Goal: Task Accomplishment & Management: Manage account settings

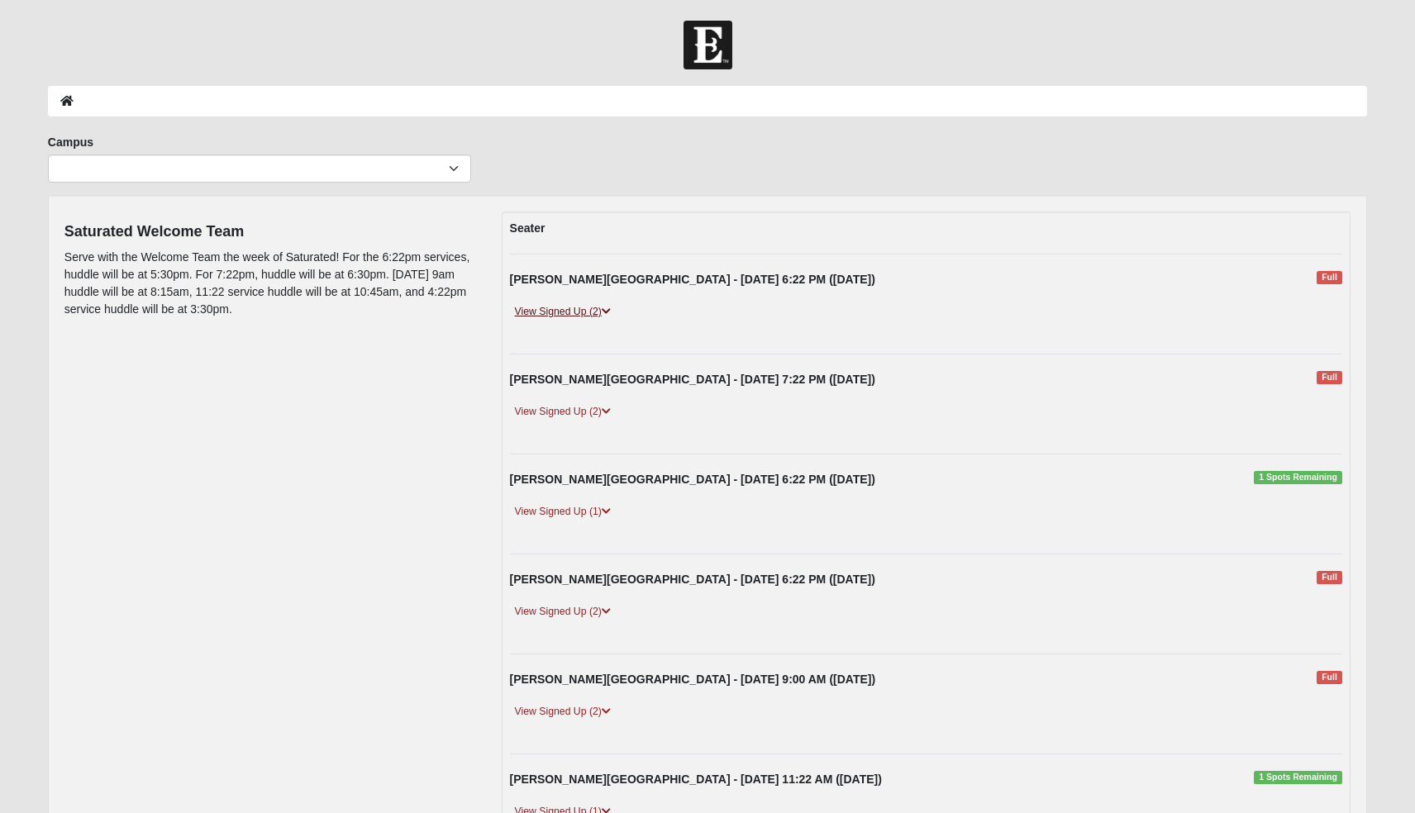
click at [605, 312] on icon at bounding box center [606, 312] width 9 height 10
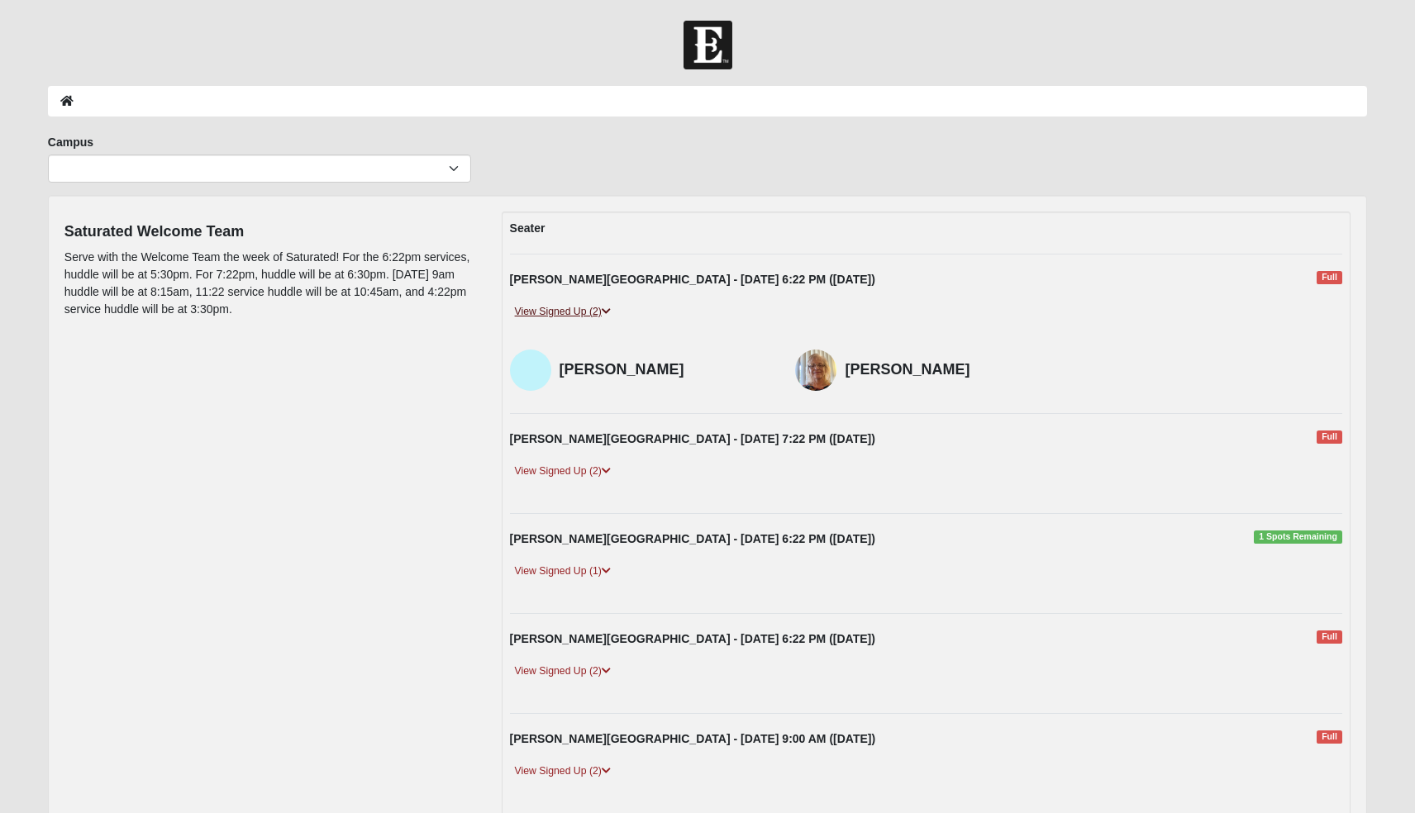
click at [605, 312] on icon at bounding box center [606, 312] width 9 height 10
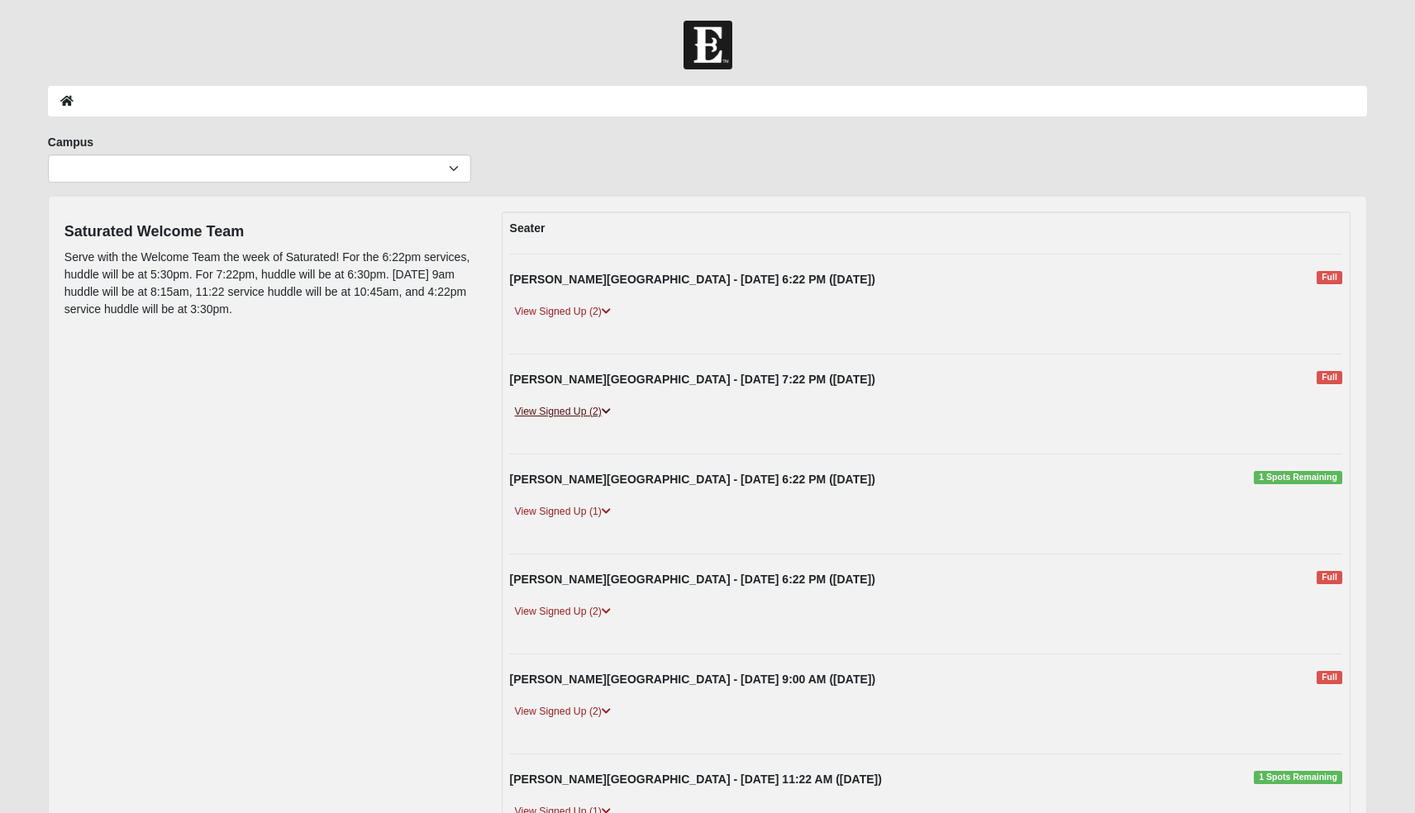
click at [598, 413] on link "View Signed Up (2)" at bounding box center [563, 411] width 106 height 17
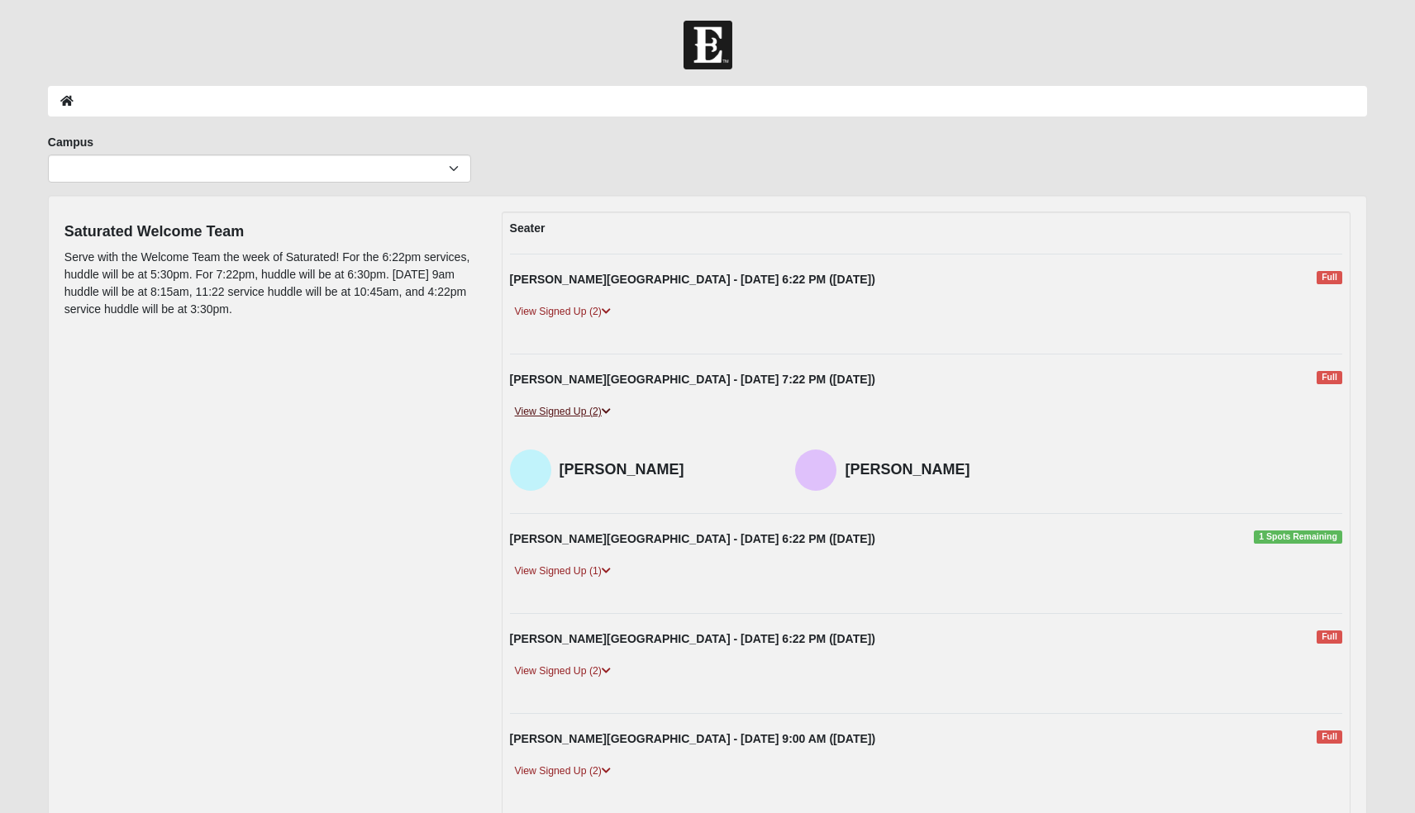
click at [598, 413] on link "View Signed Up (2)" at bounding box center [563, 411] width 106 height 17
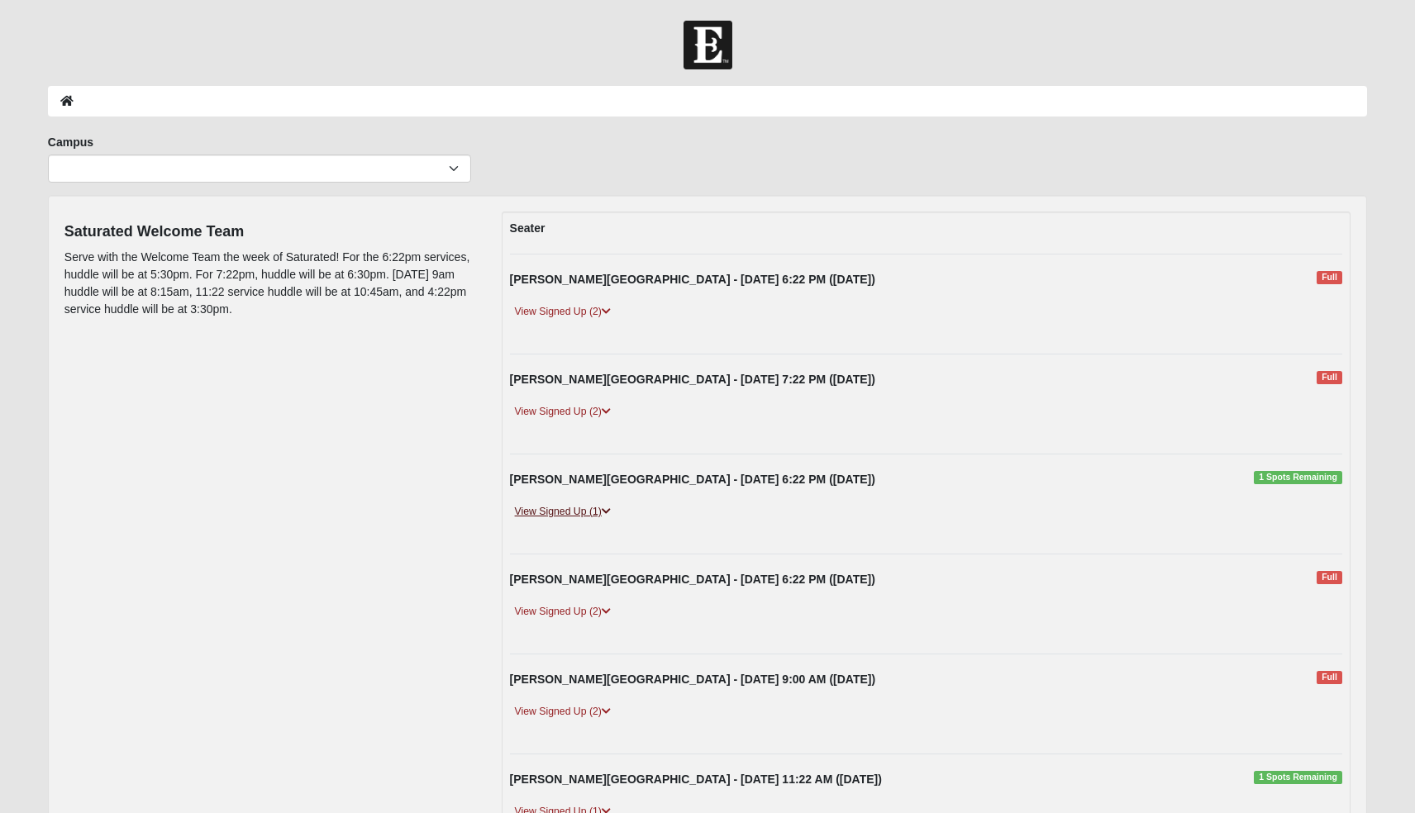
click at [602, 511] on link "View Signed Up (1)" at bounding box center [563, 511] width 106 height 17
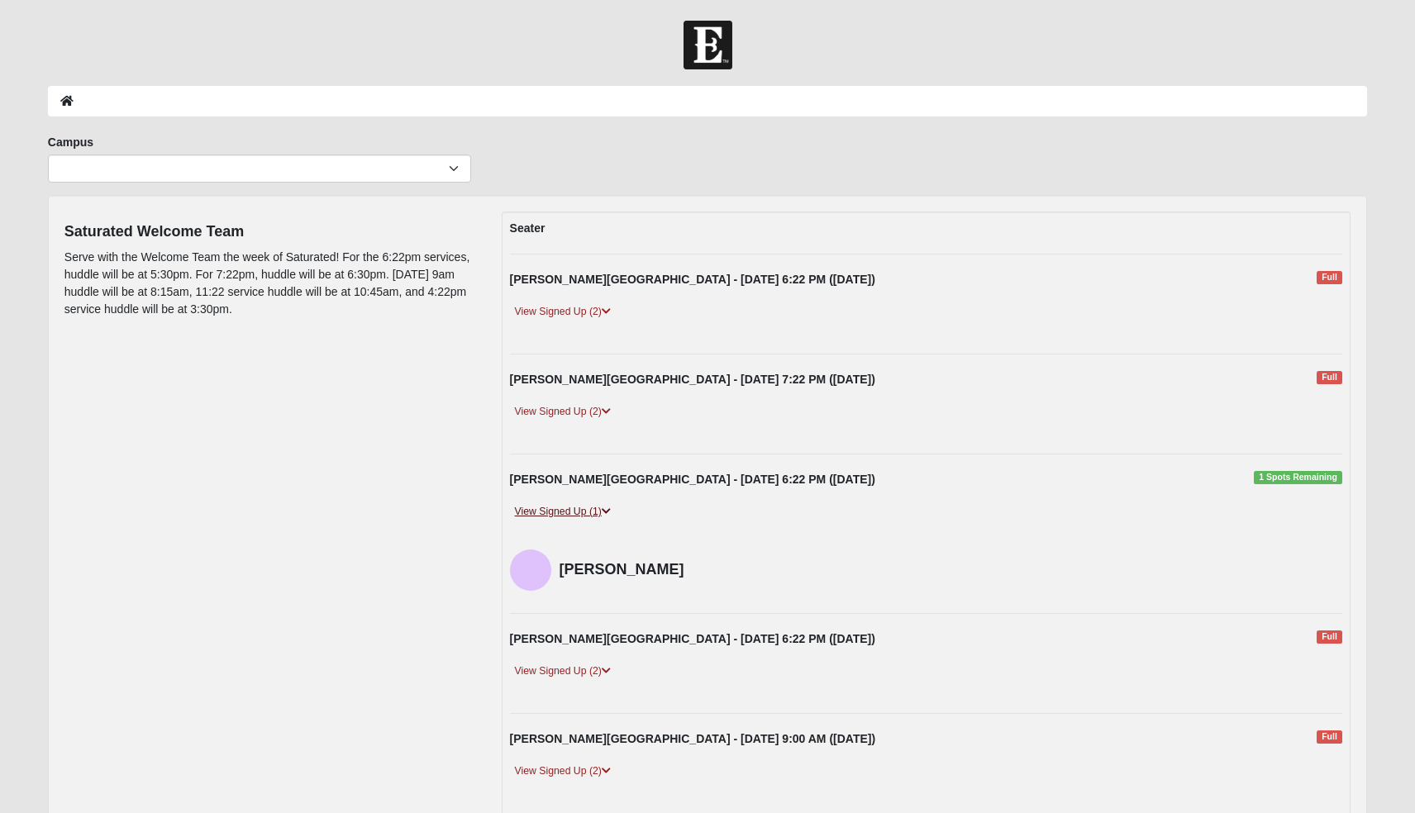
click at [602, 511] on link "View Signed Up (1)" at bounding box center [563, 511] width 106 height 17
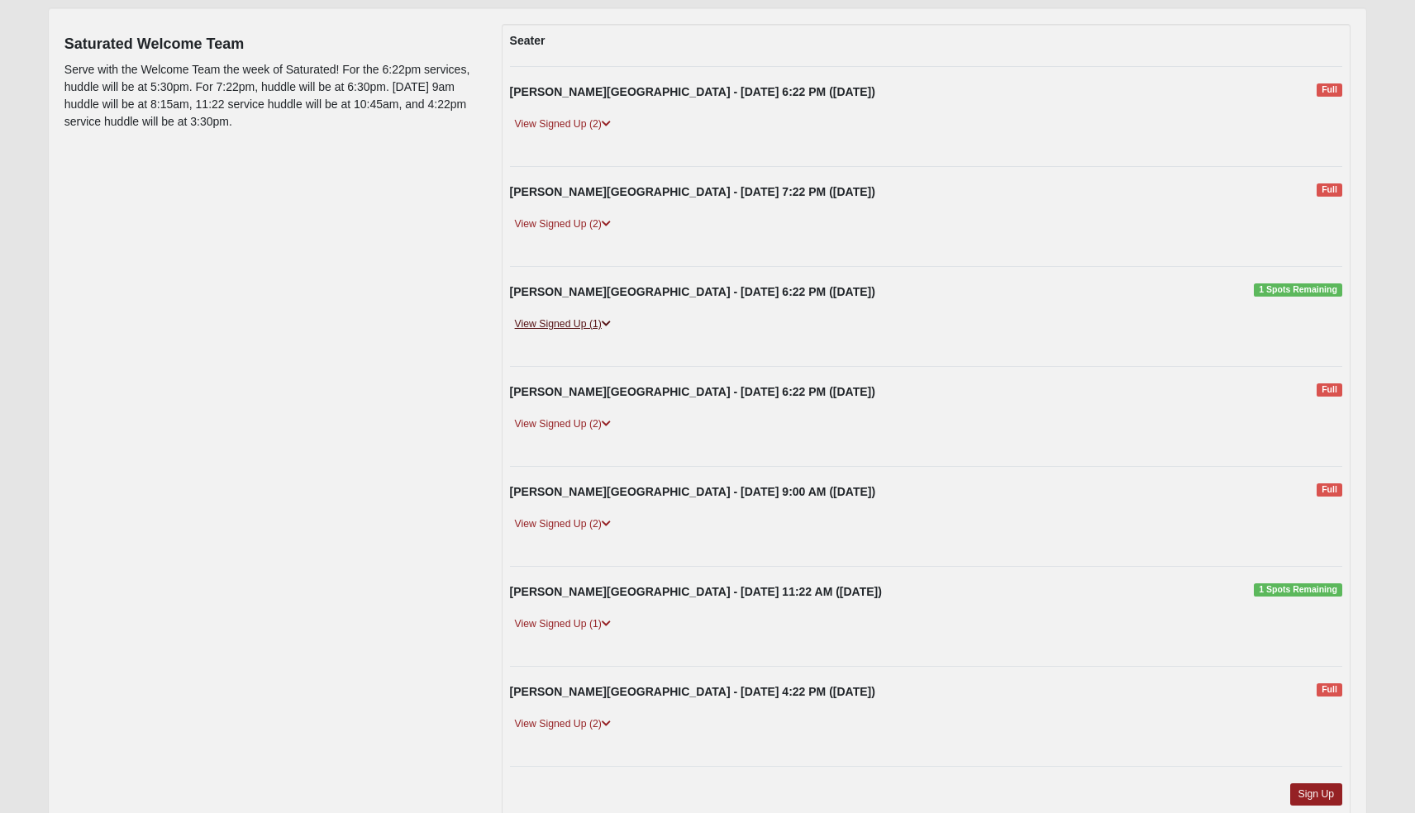
scroll to position [196, 0]
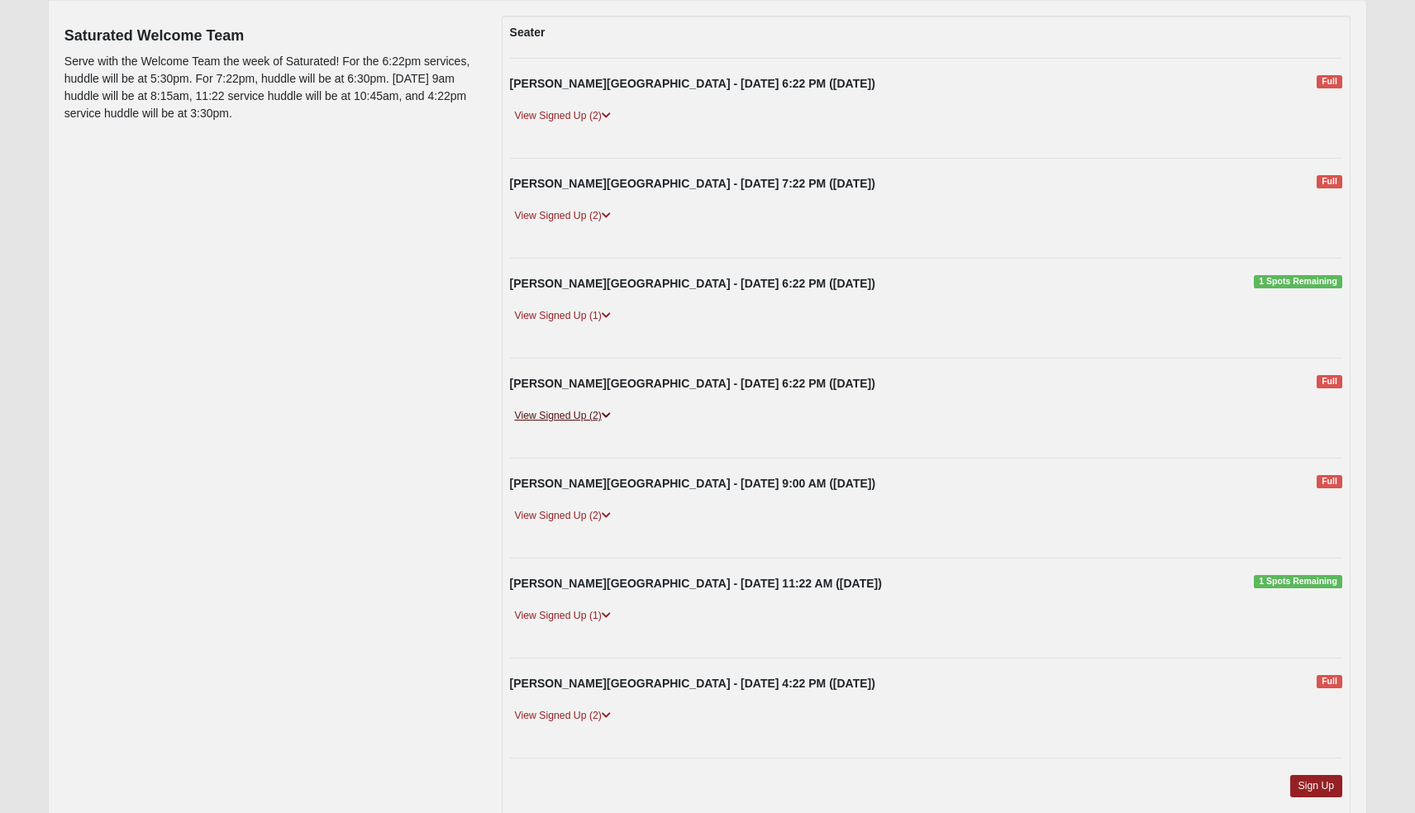
click at [602, 411] on link "View Signed Up (2)" at bounding box center [563, 415] width 106 height 17
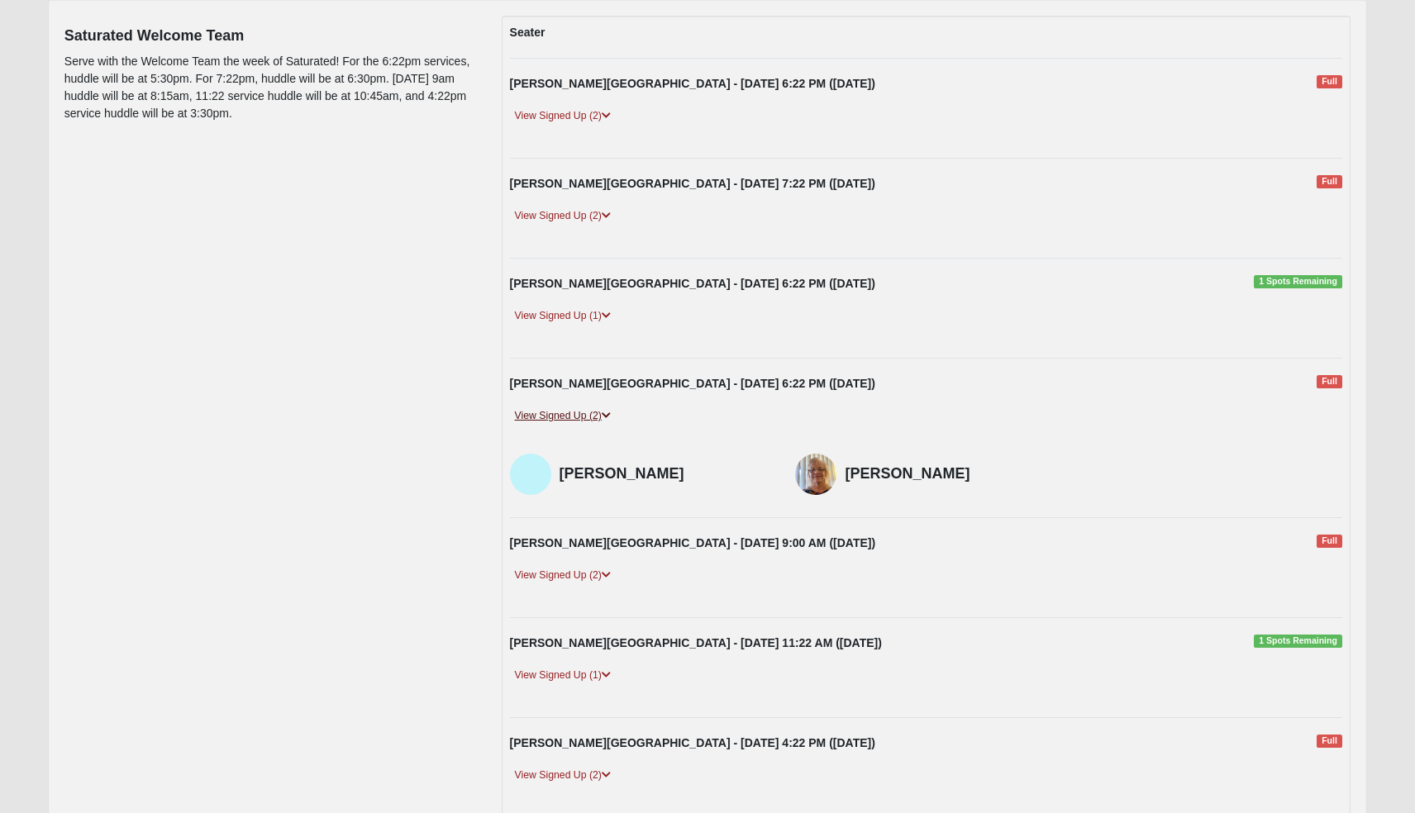
click at [602, 411] on link "View Signed Up (2)" at bounding box center [563, 415] width 106 height 17
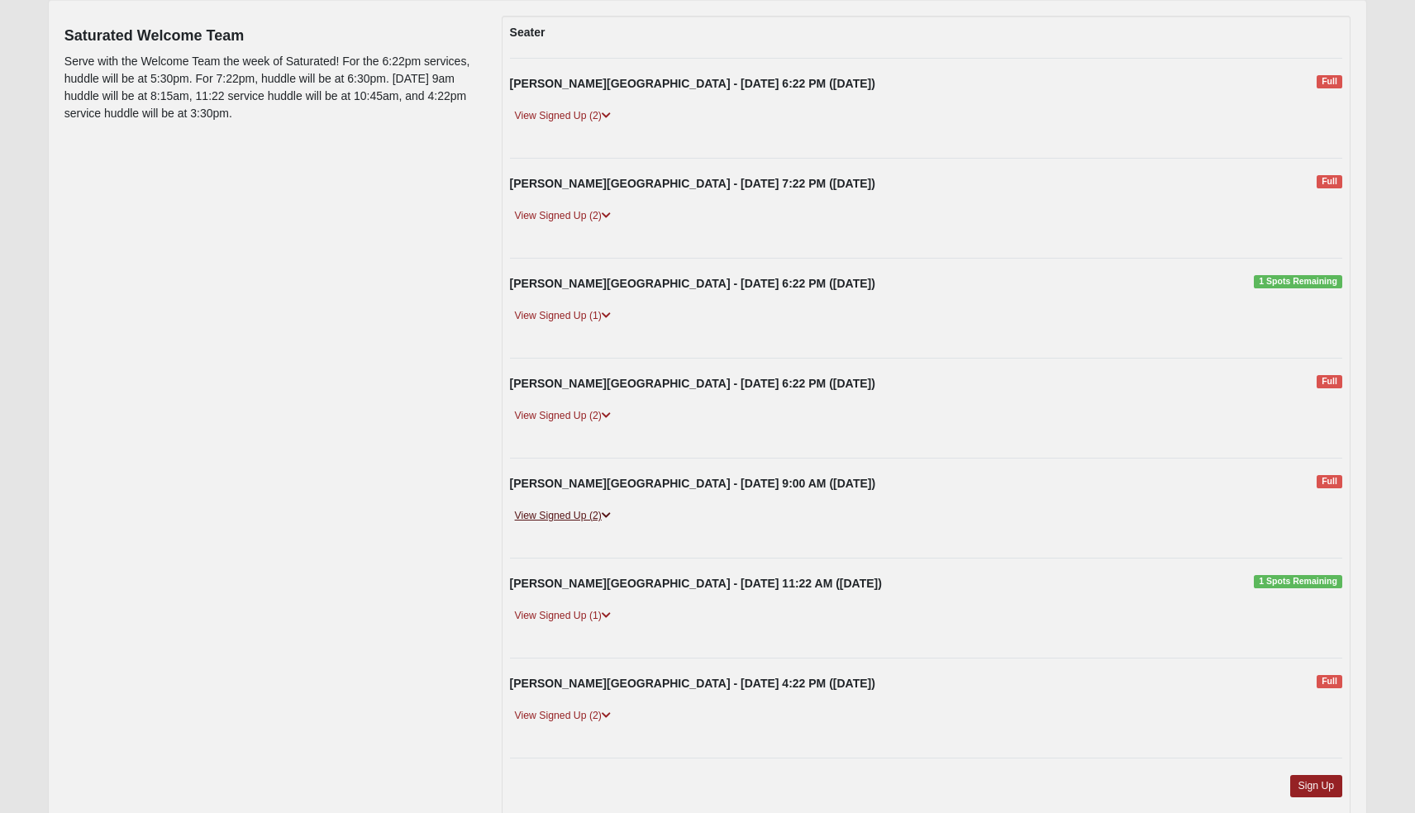
click at [601, 519] on link "View Signed Up (2)" at bounding box center [563, 515] width 106 height 17
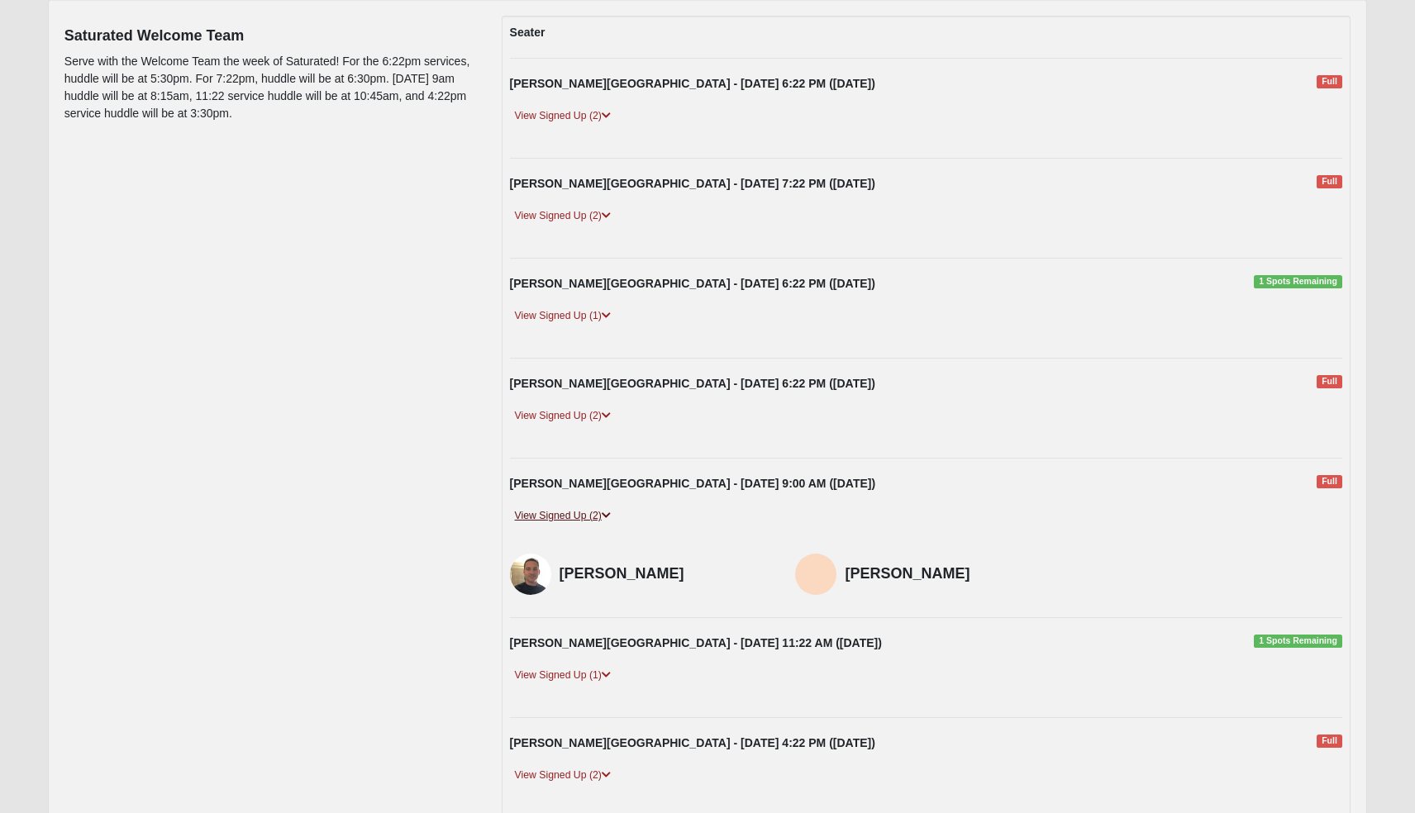
click at [601, 519] on link "View Signed Up (2)" at bounding box center [563, 515] width 106 height 17
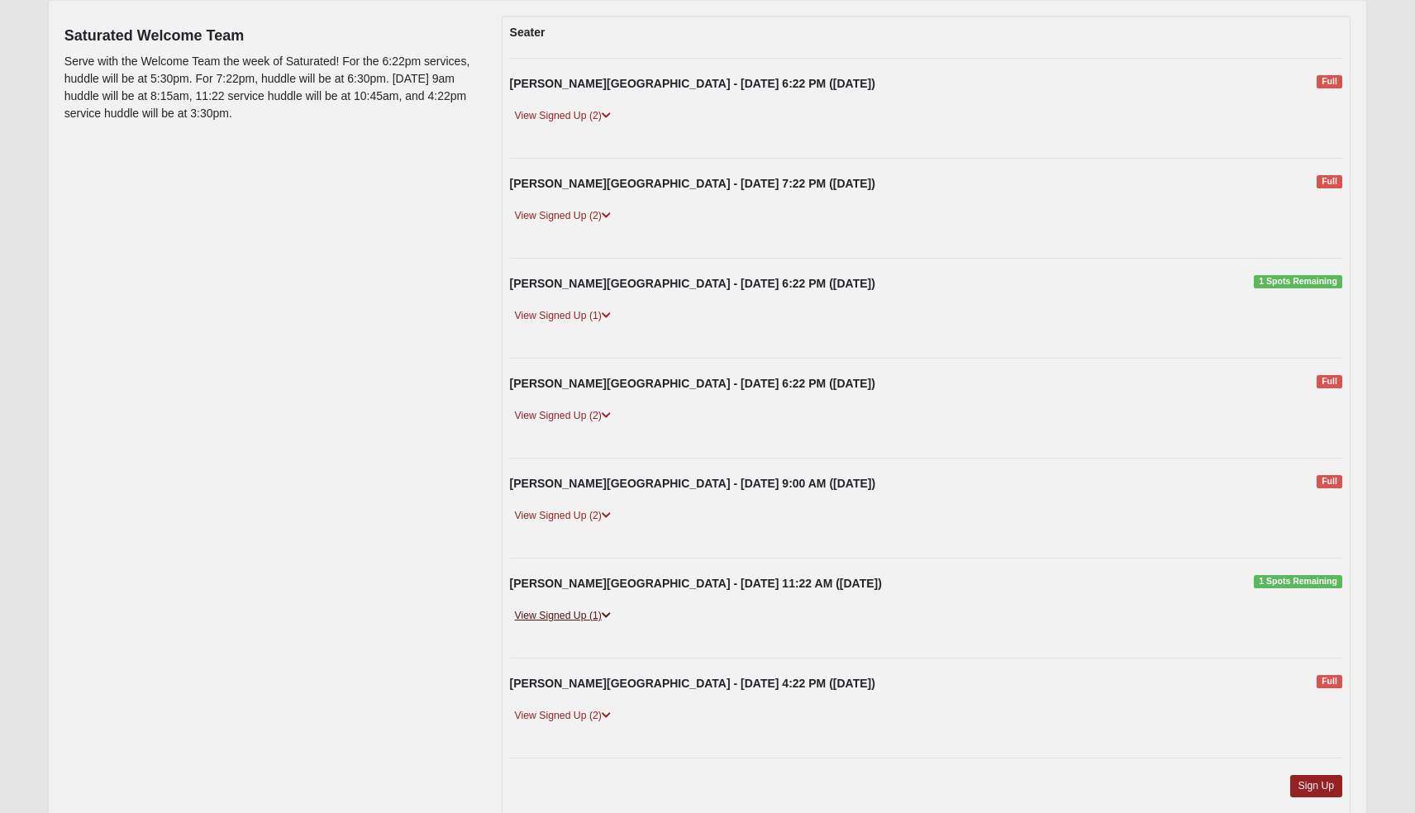
click at [606, 616] on icon at bounding box center [606, 616] width 9 height 10
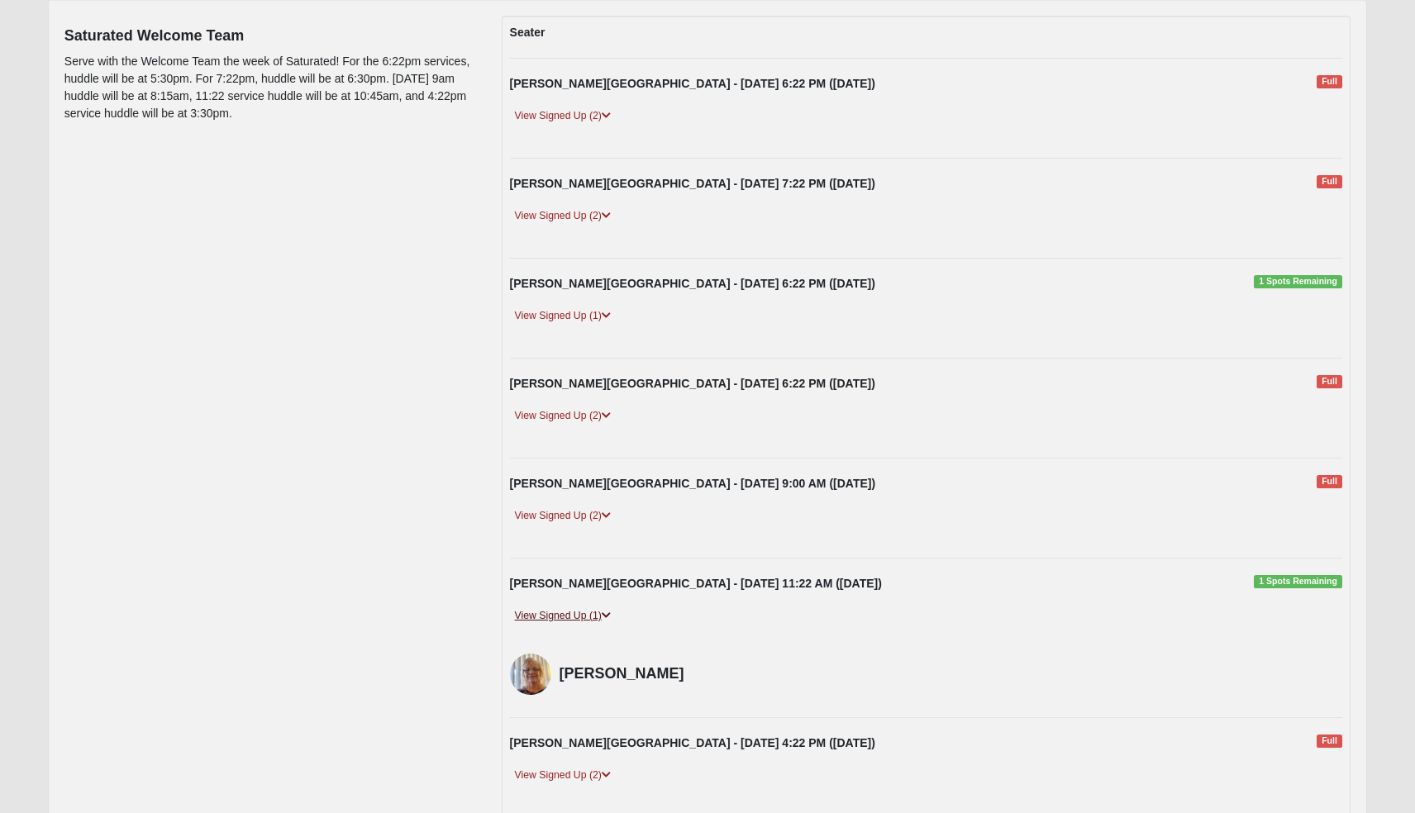
click at [606, 615] on icon at bounding box center [606, 616] width 9 height 10
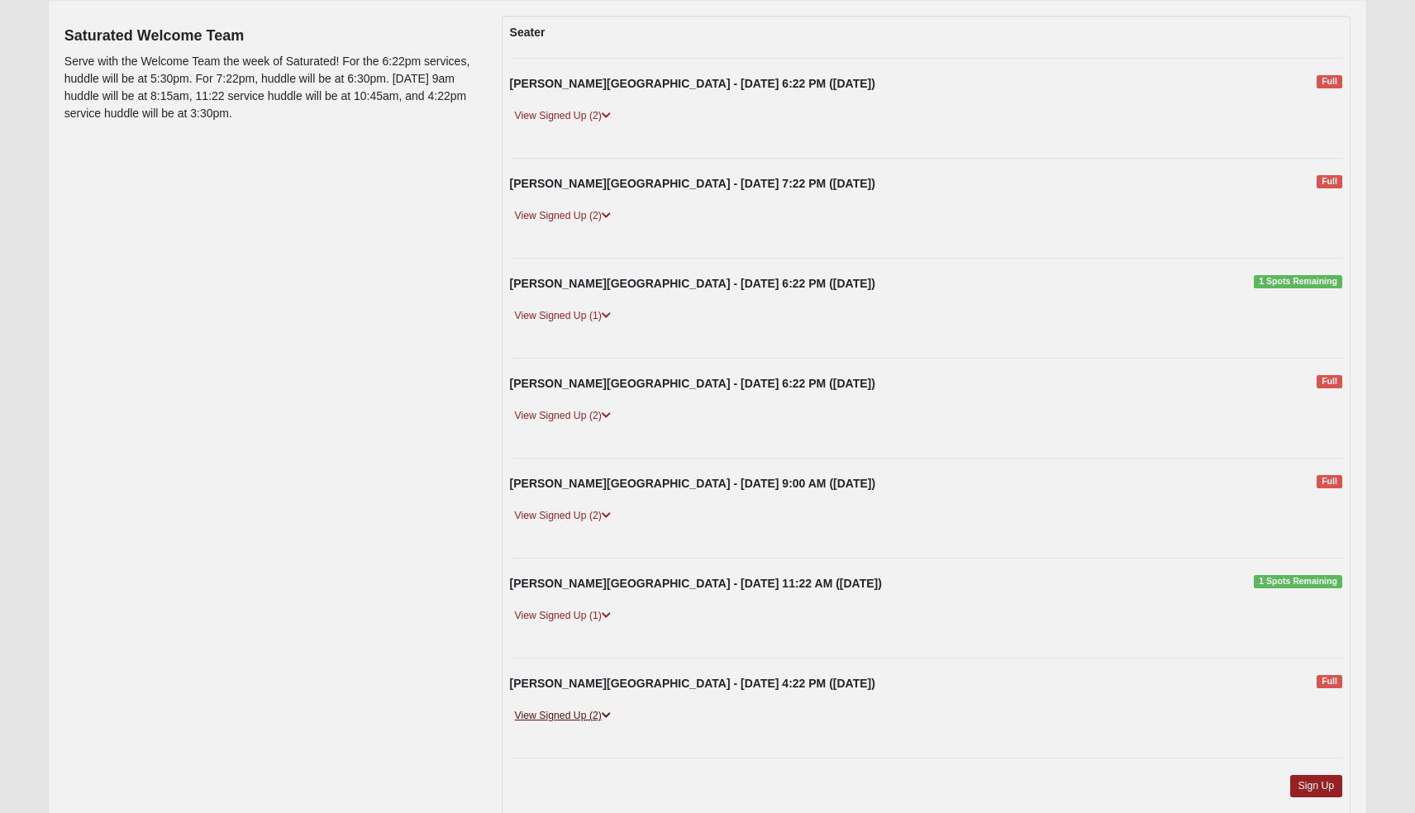
click at [608, 711] on icon at bounding box center [606, 716] width 9 height 10
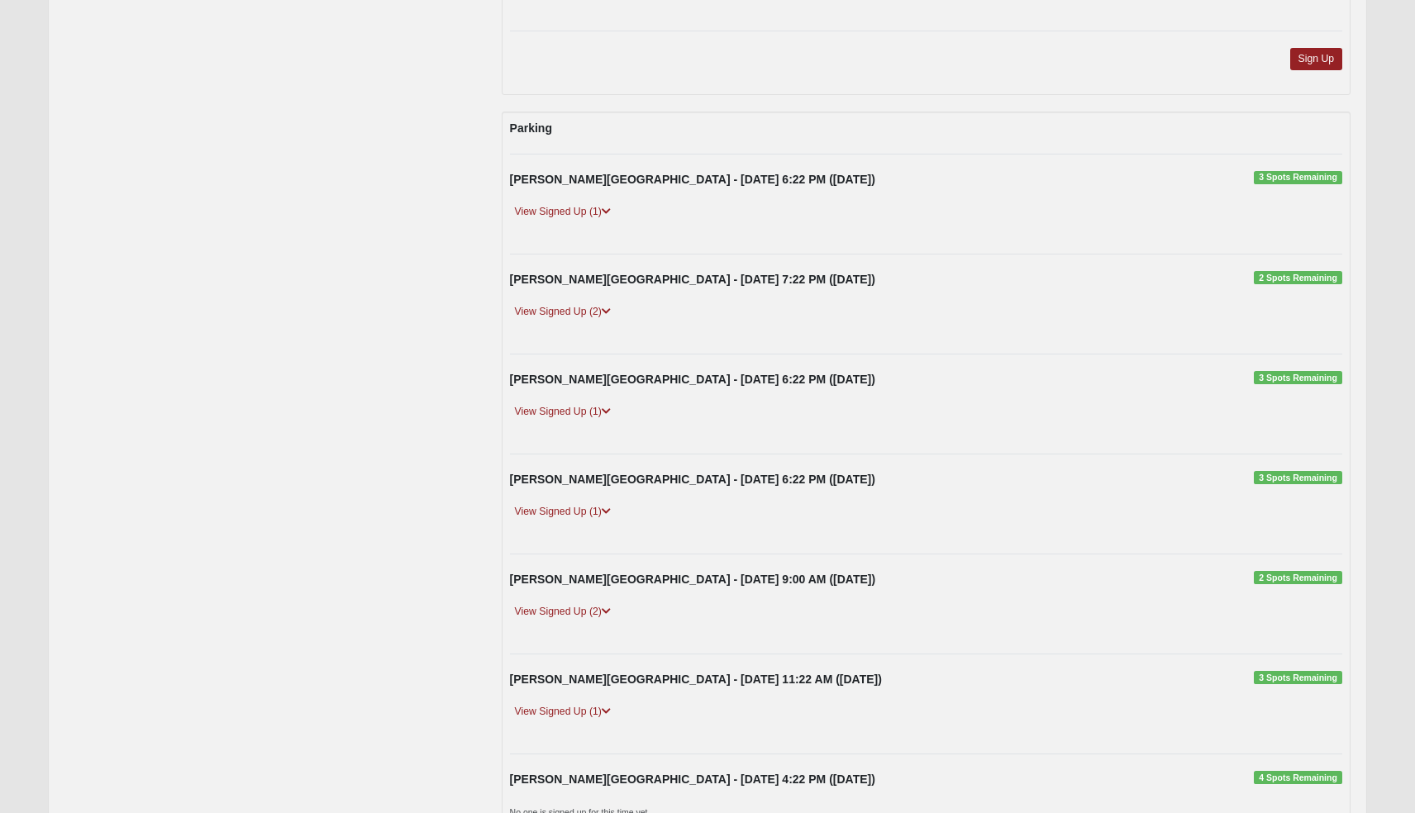
scroll to position [927, 0]
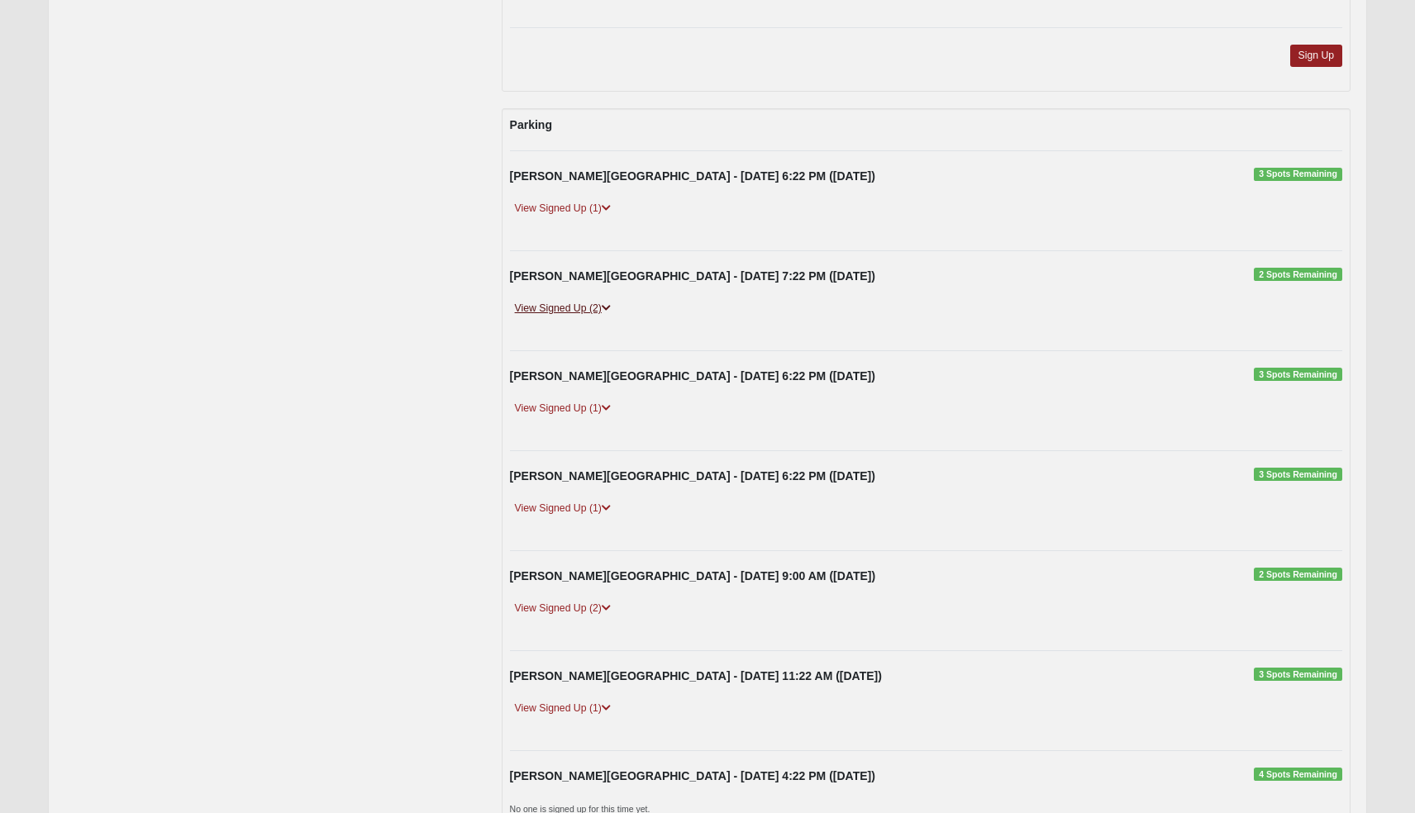
click at [605, 303] on icon at bounding box center [606, 308] width 9 height 10
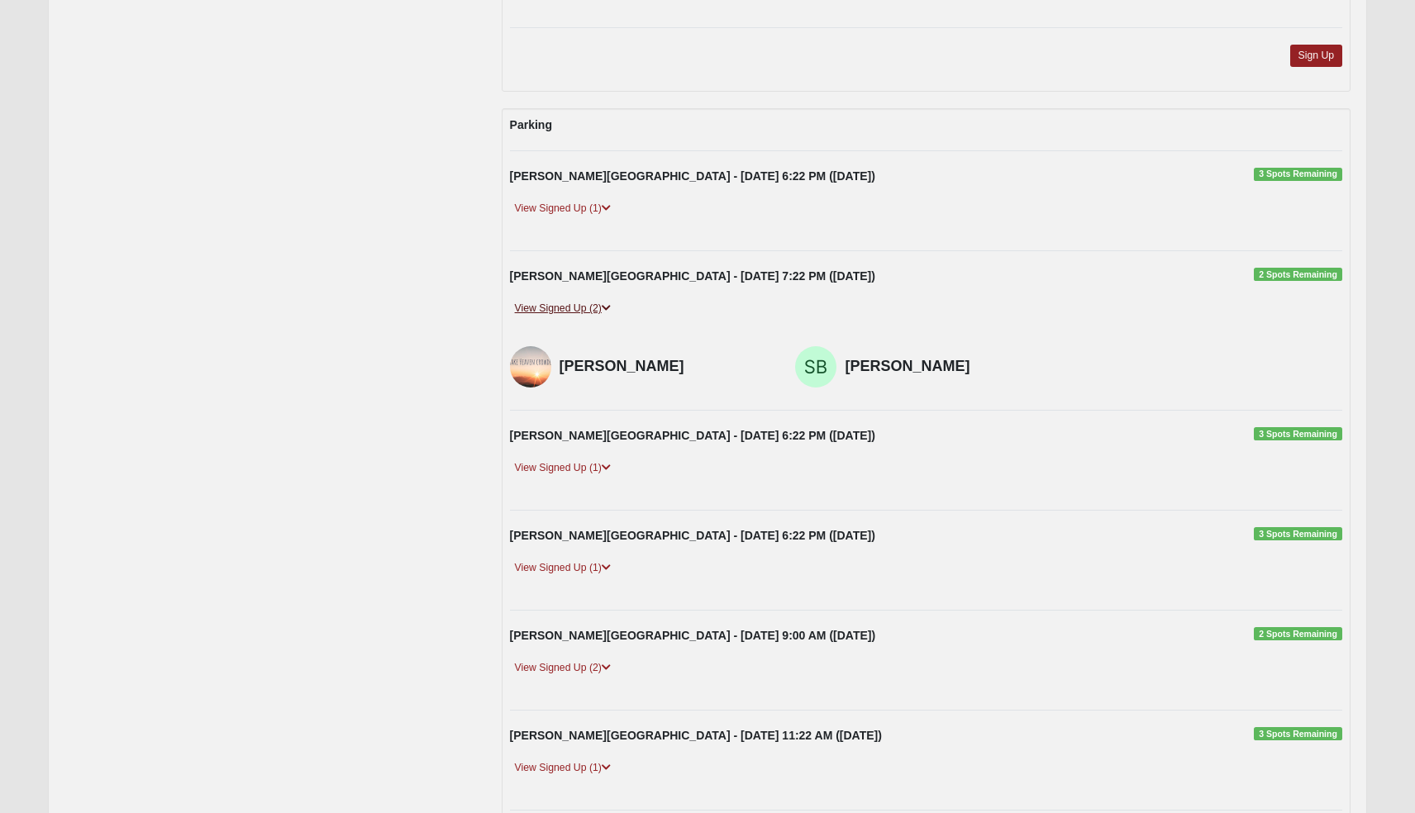
click at [604, 303] on icon at bounding box center [606, 308] width 9 height 10
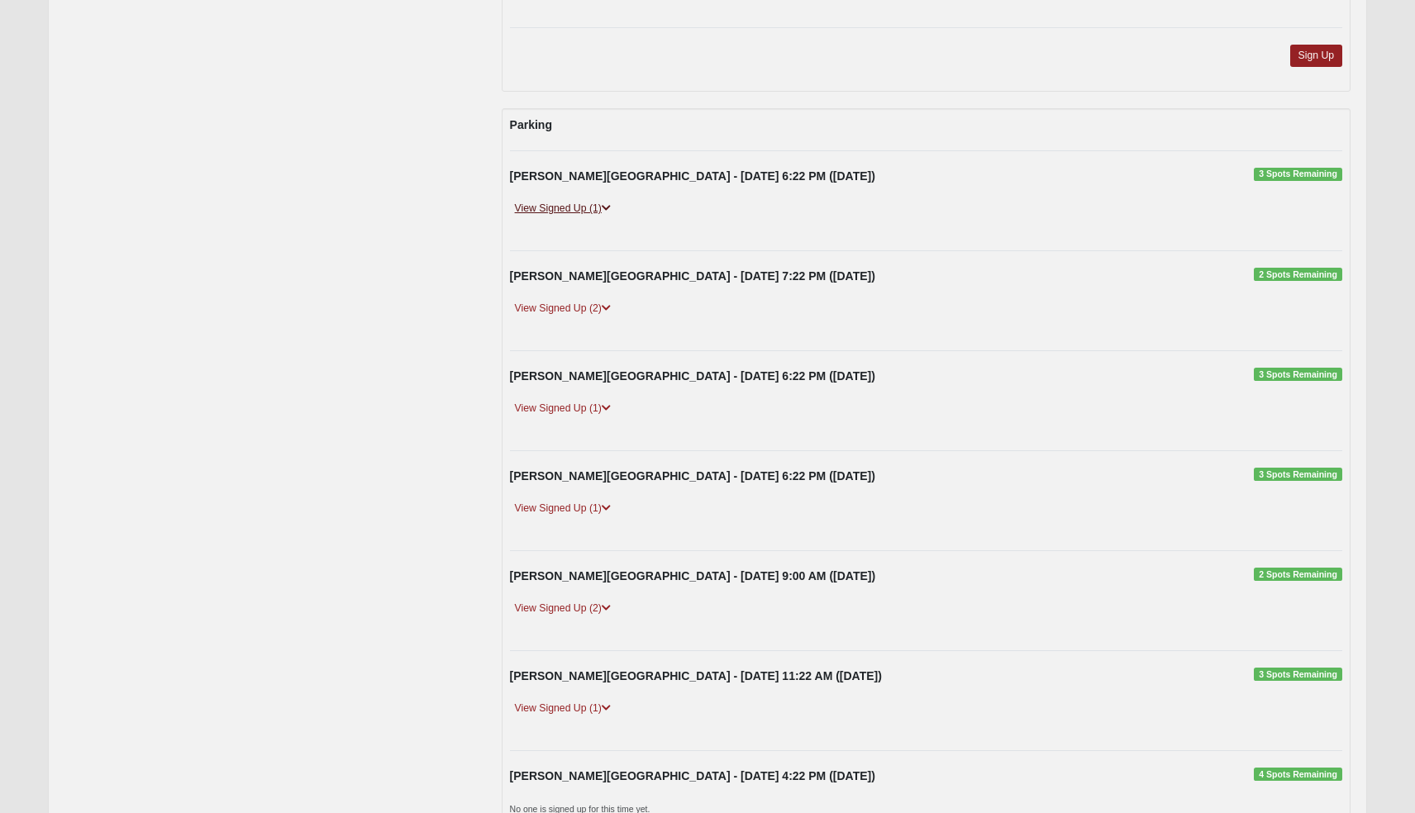
click at [606, 203] on icon at bounding box center [606, 208] width 9 height 10
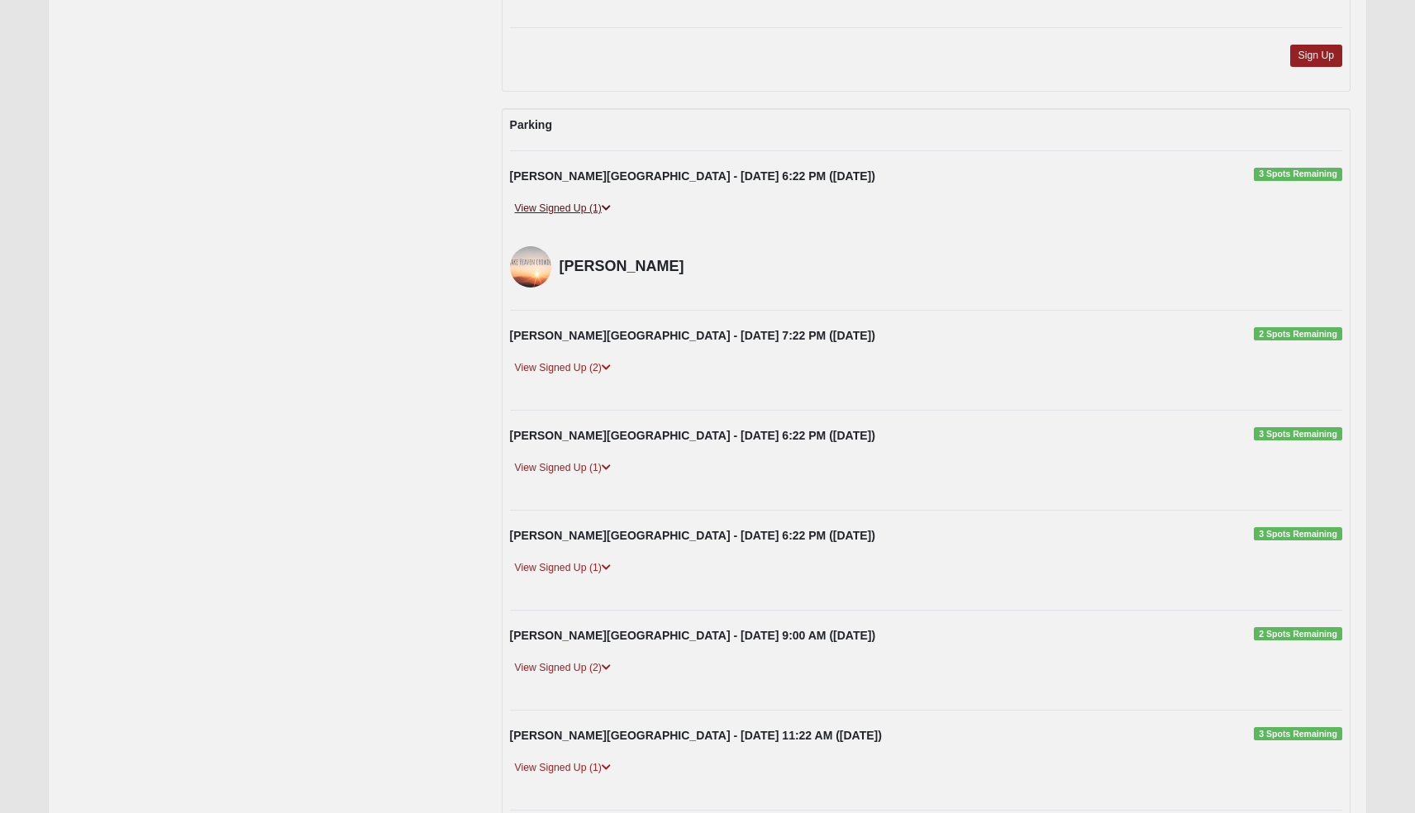
click at [606, 203] on icon at bounding box center [606, 208] width 9 height 10
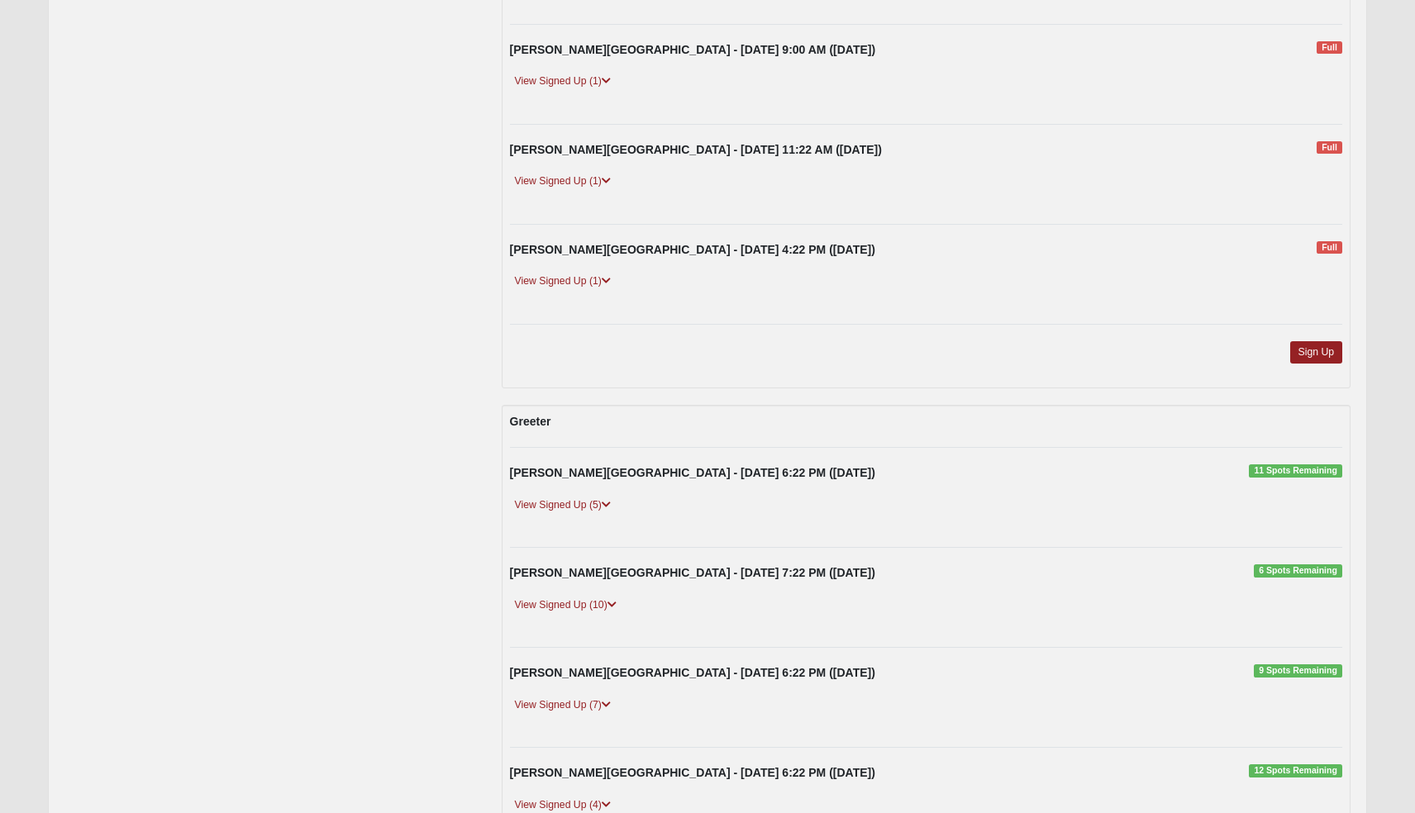
scroll to position [2270, 0]
click at [602, 496] on link "View Signed Up (5)" at bounding box center [563, 504] width 106 height 17
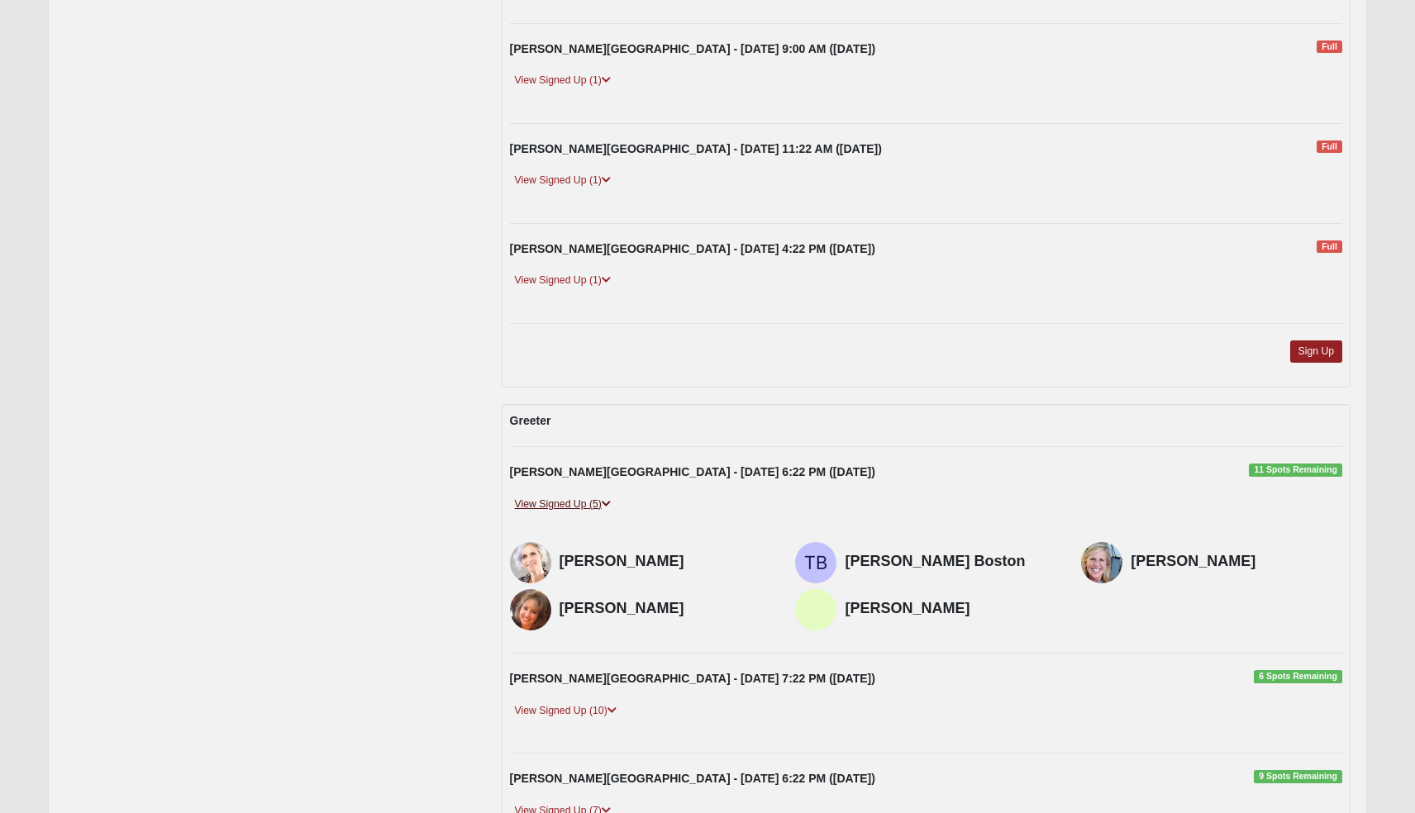
click at [602, 496] on link "View Signed Up (5)" at bounding box center [563, 504] width 106 height 17
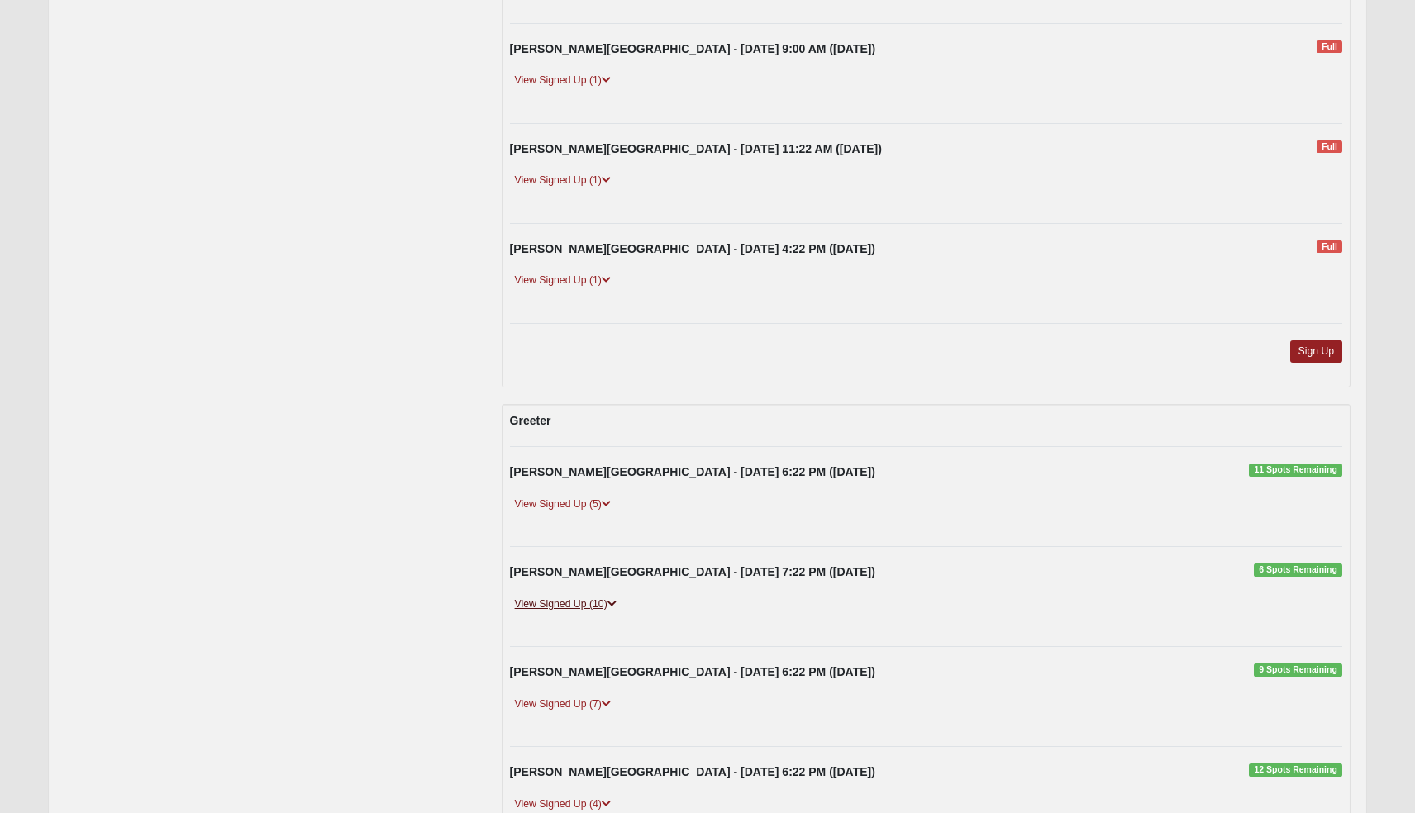
click at [609, 596] on link "View Signed Up (10)" at bounding box center [566, 604] width 112 height 17
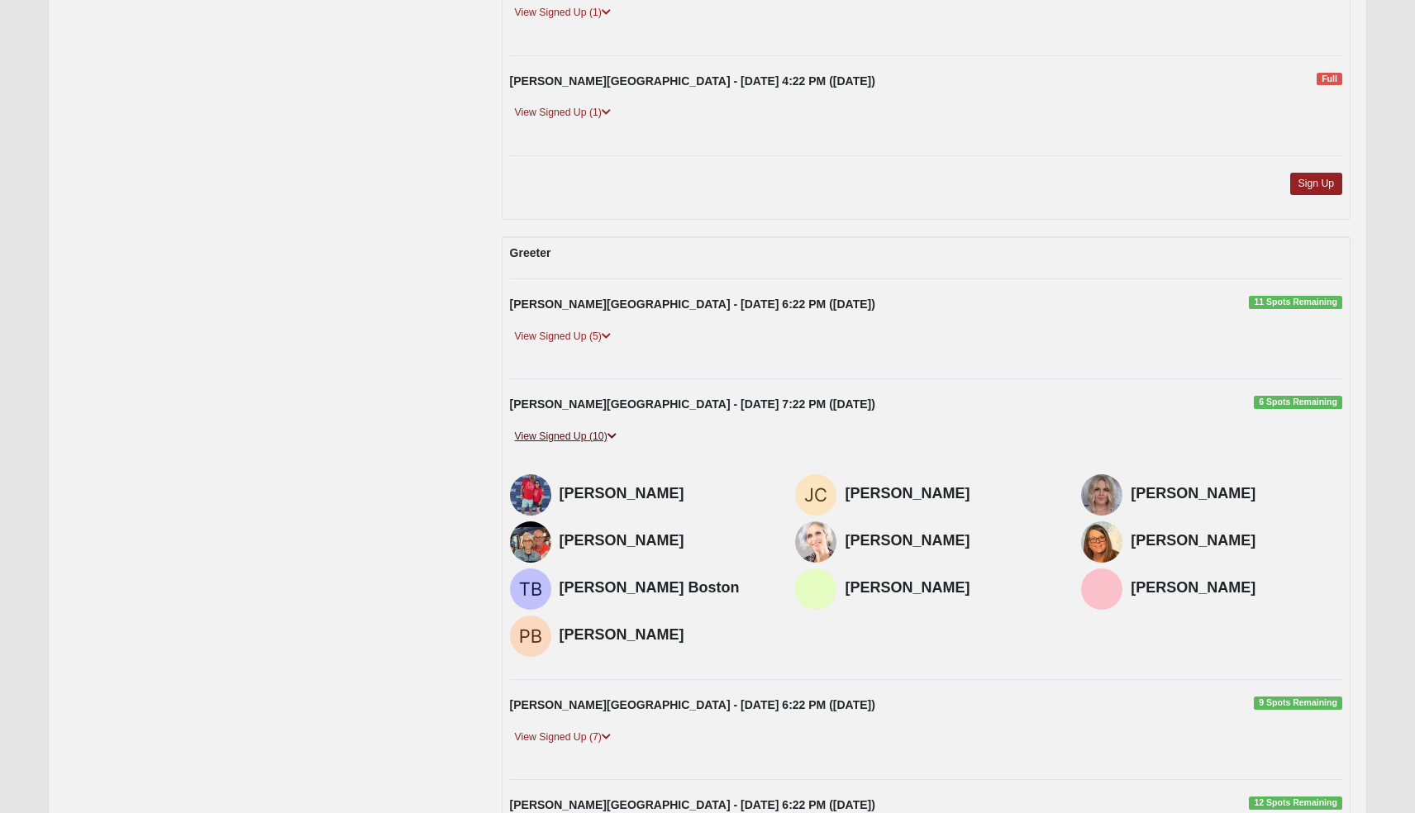
scroll to position [2443, 0]
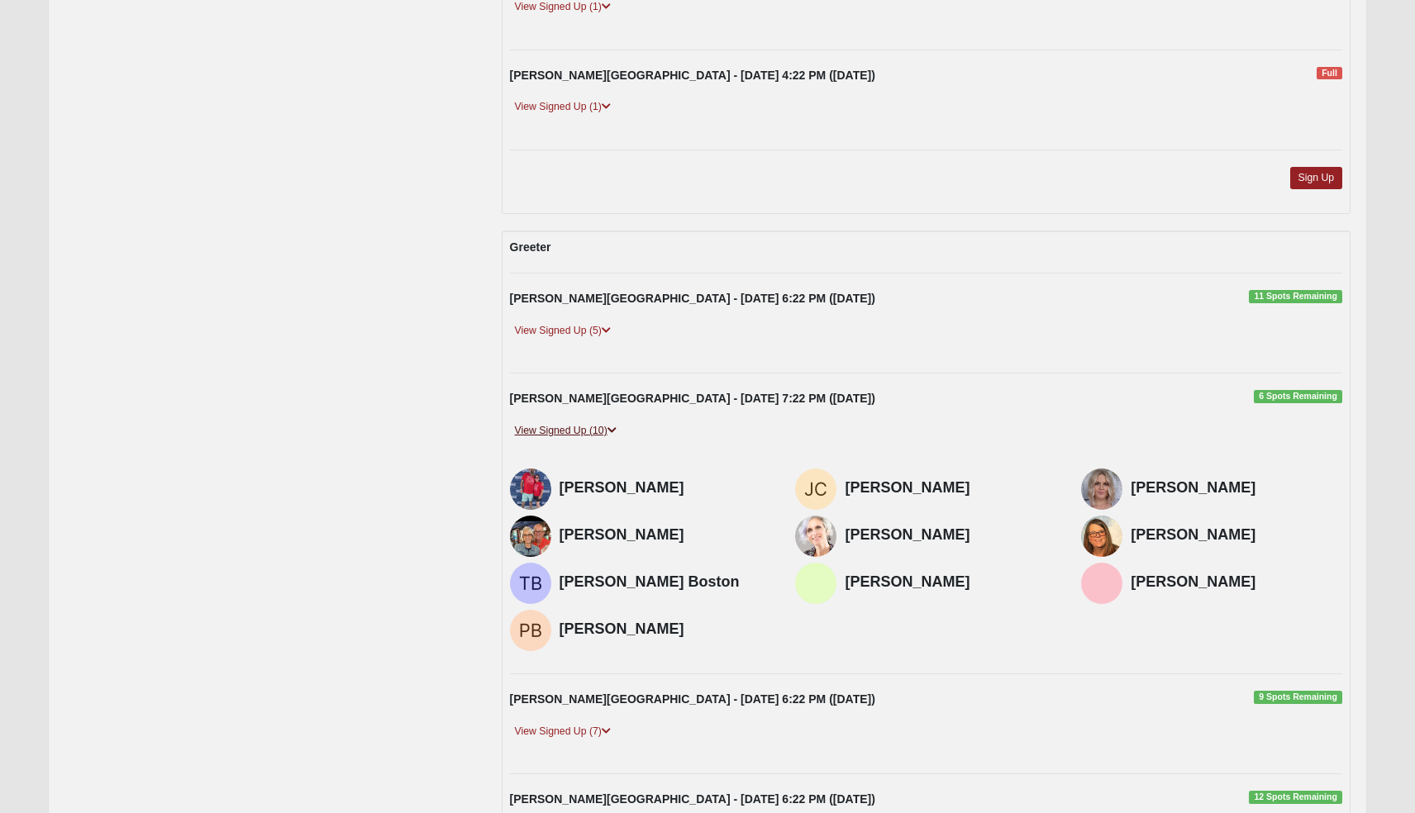
click at [614, 426] on icon at bounding box center [611, 431] width 9 height 10
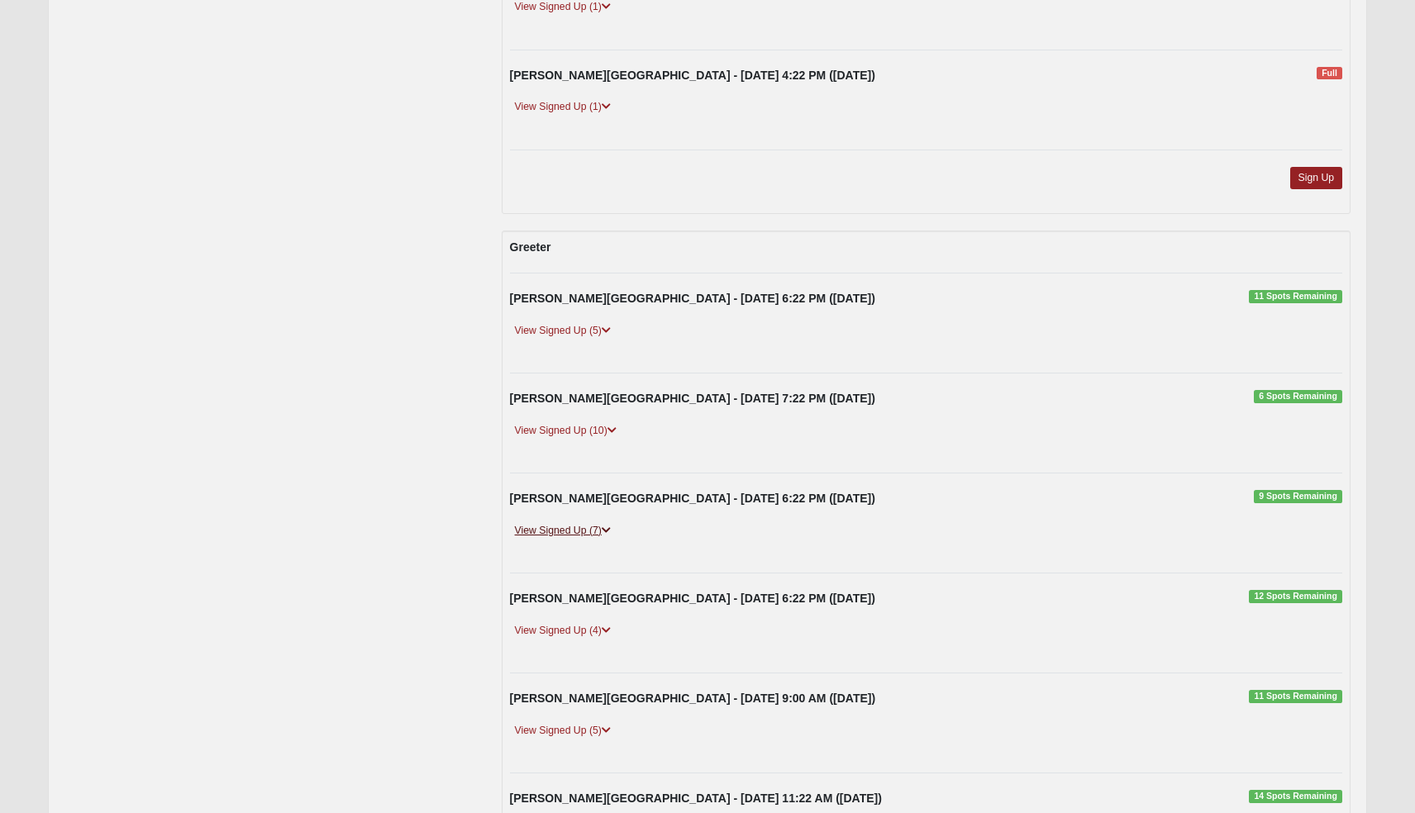
click at [606, 526] on icon at bounding box center [606, 531] width 9 height 10
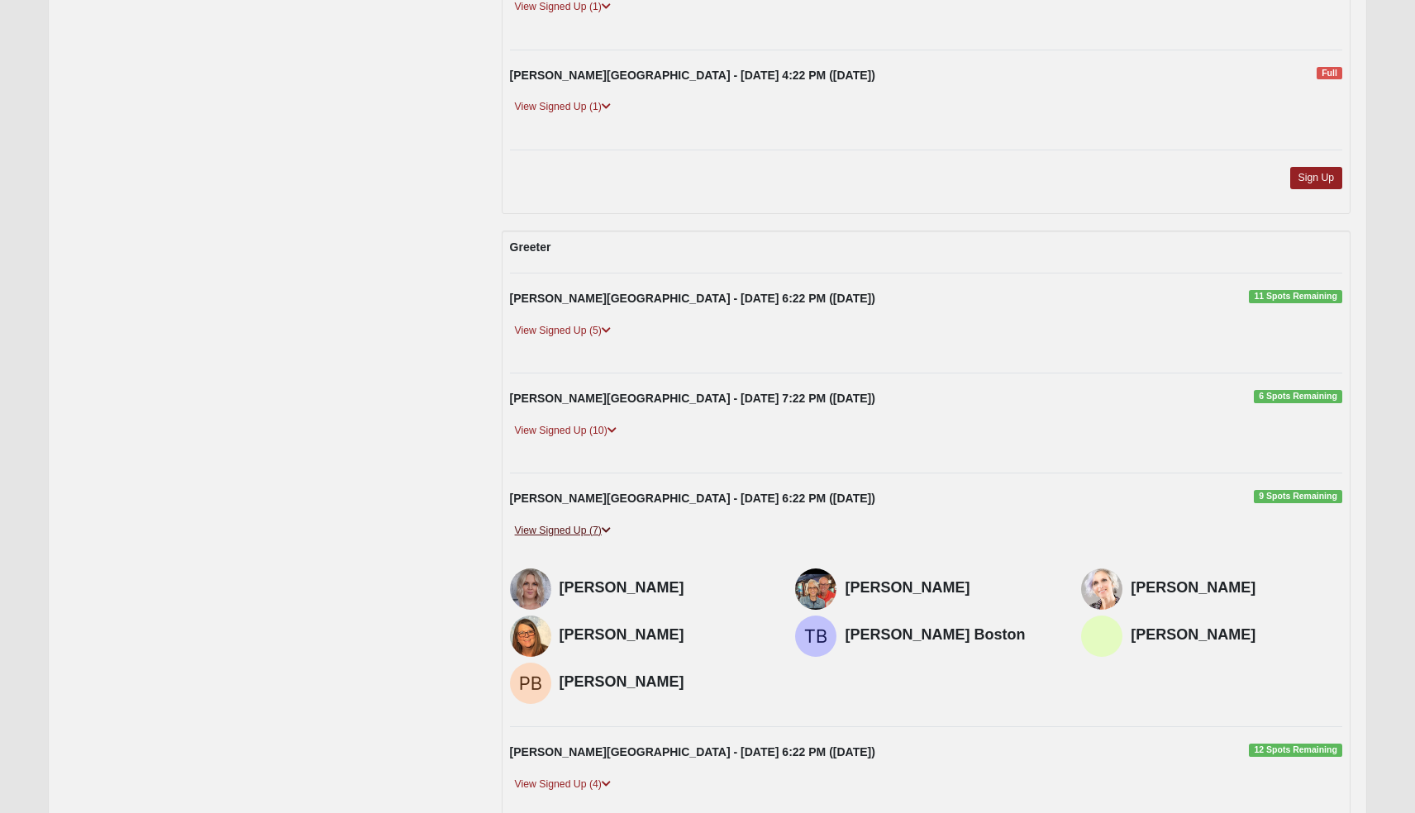
click at [605, 526] on icon at bounding box center [606, 531] width 9 height 10
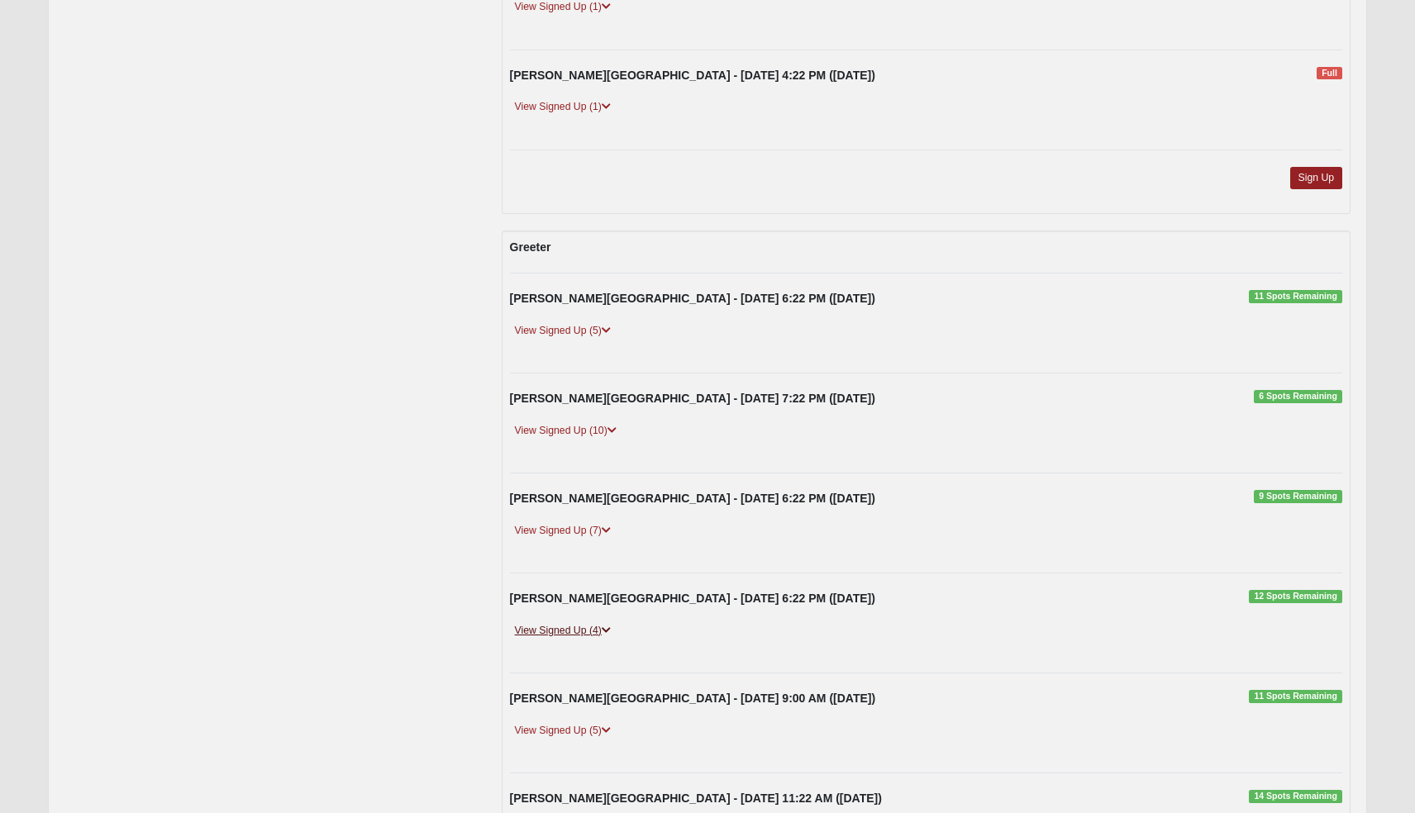
click at [606, 626] on icon at bounding box center [606, 631] width 9 height 10
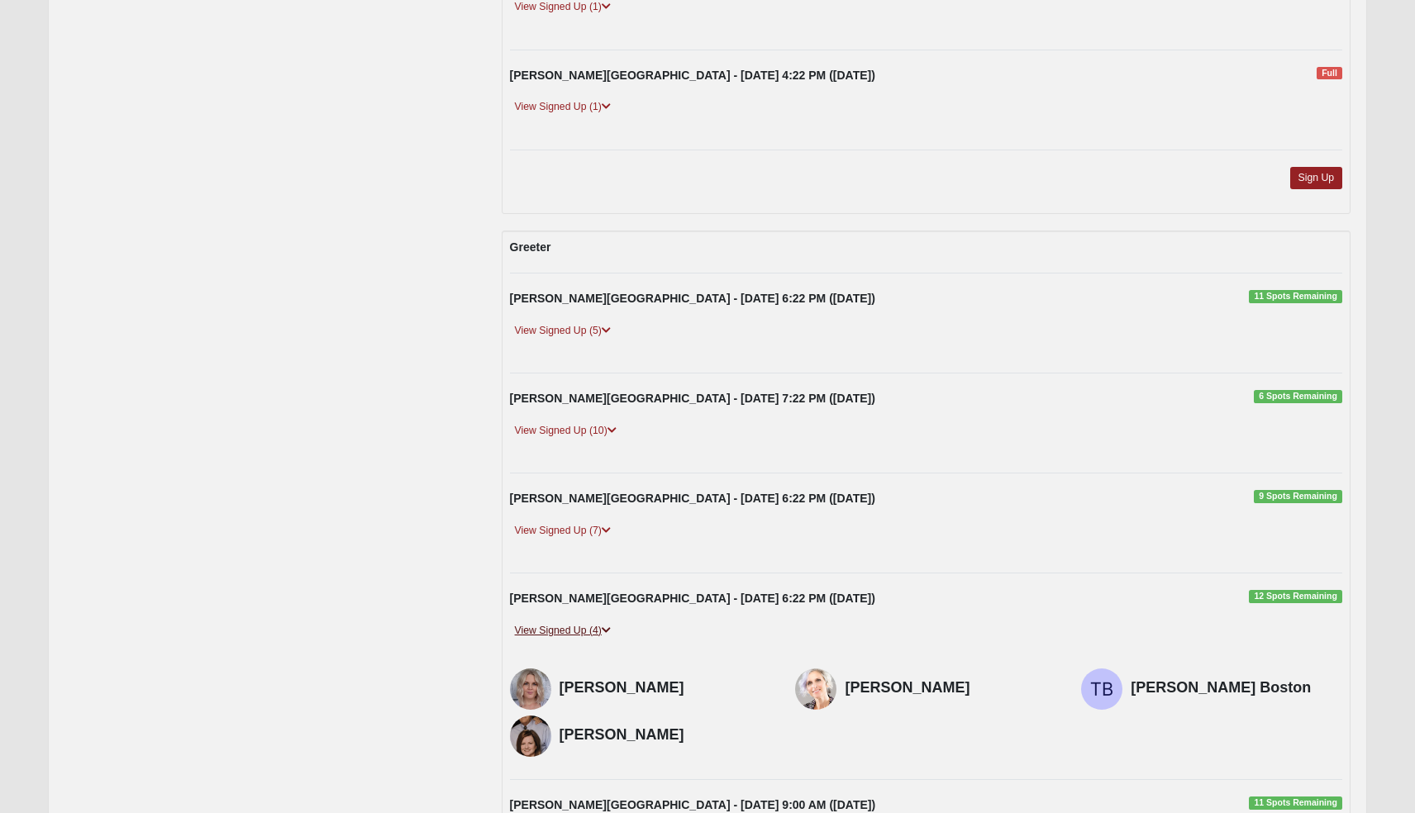
click at [606, 626] on icon at bounding box center [606, 631] width 9 height 10
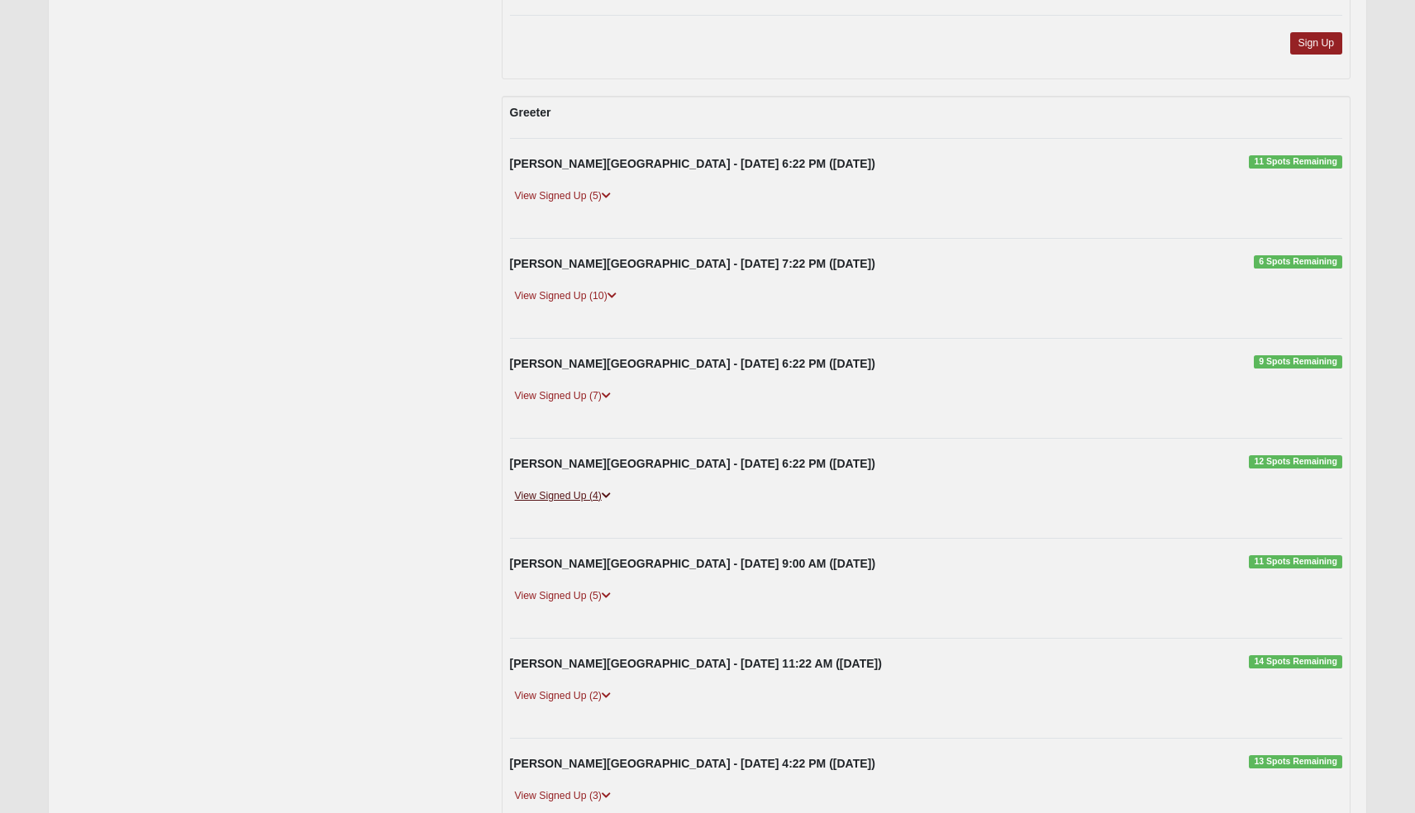
scroll to position [2582, 0]
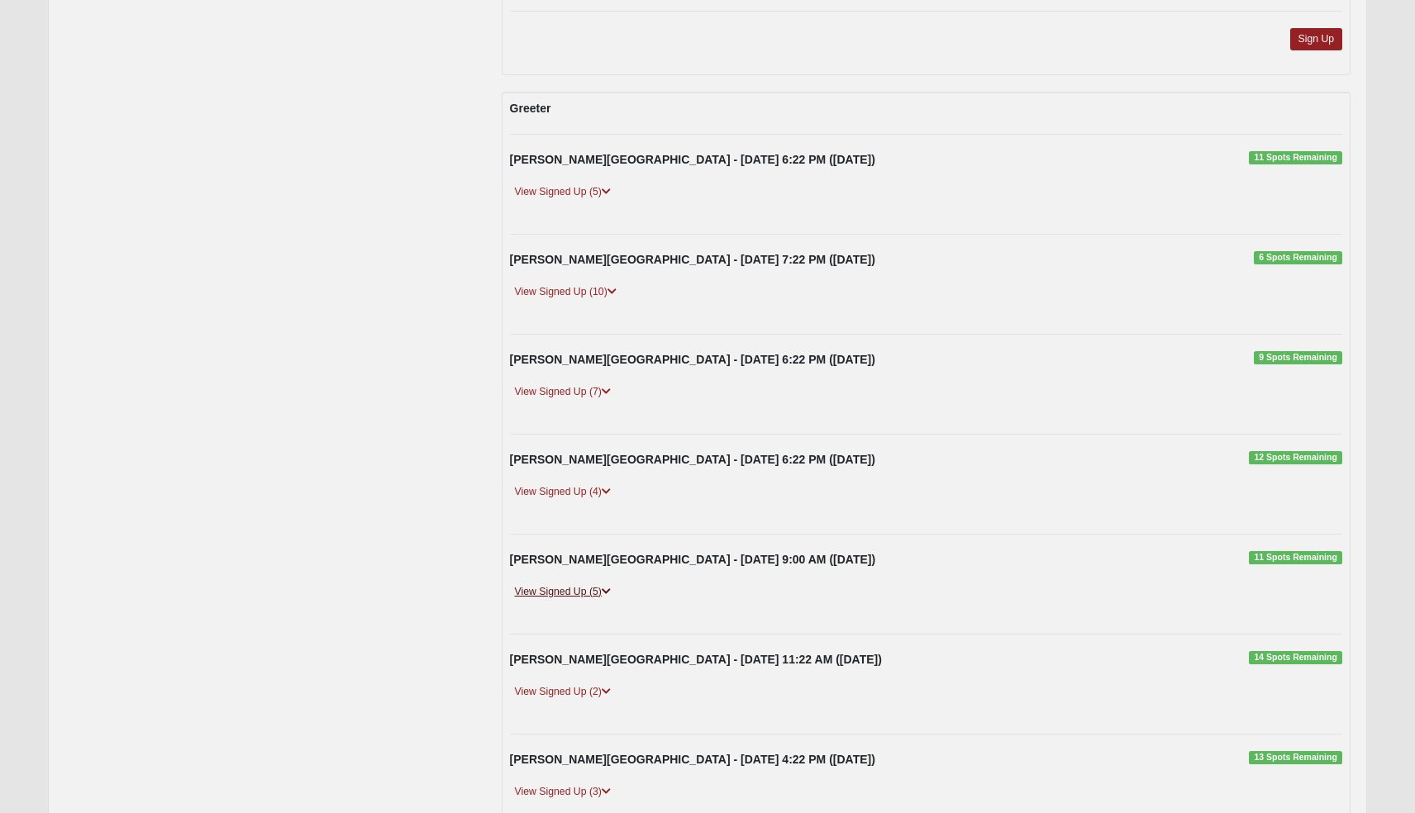
click at [603, 584] on link "View Signed Up (5)" at bounding box center [563, 592] width 106 height 17
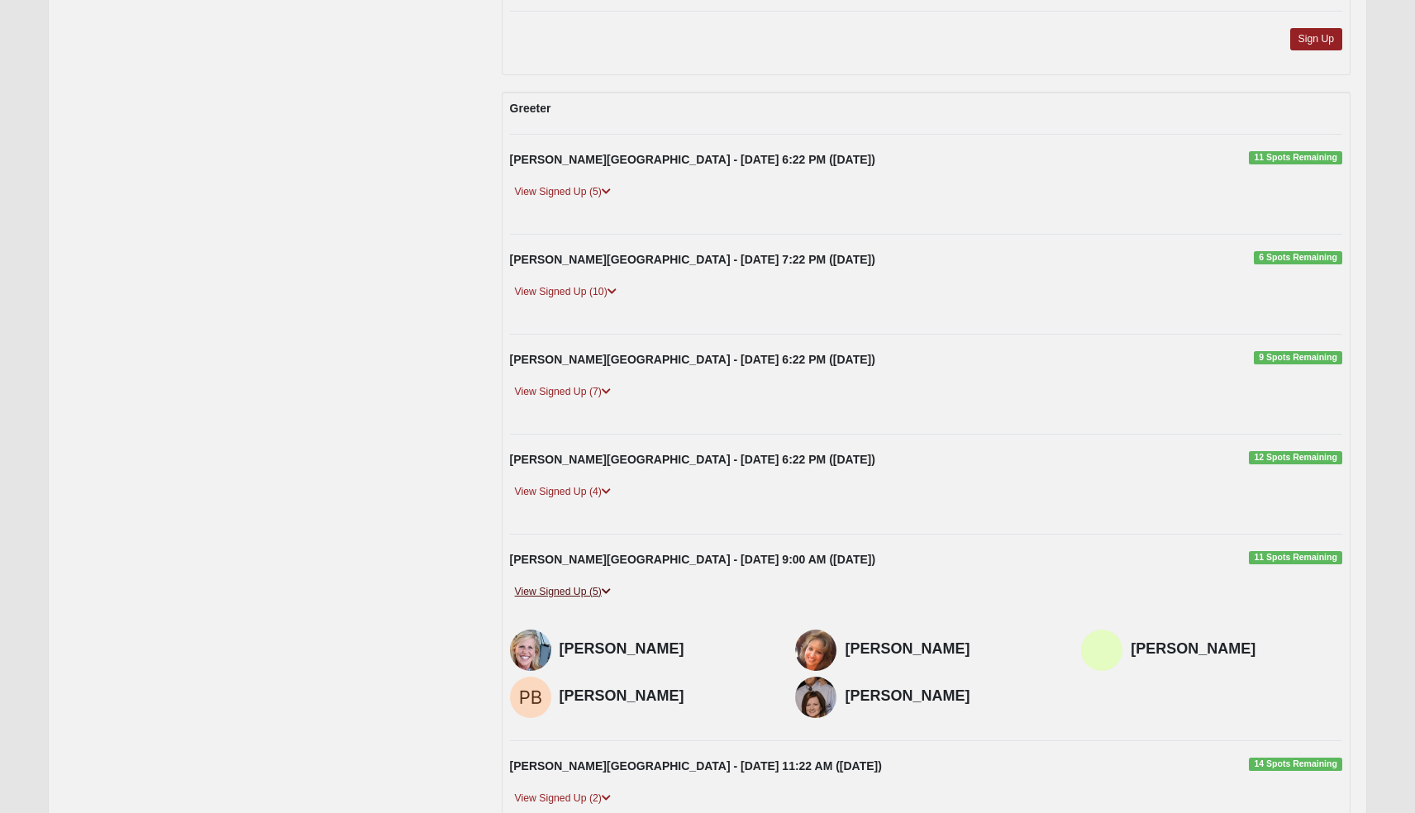
click at [603, 584] on link "View Signed Up (5)" at bounding box center [563, 592] width 106 height 17
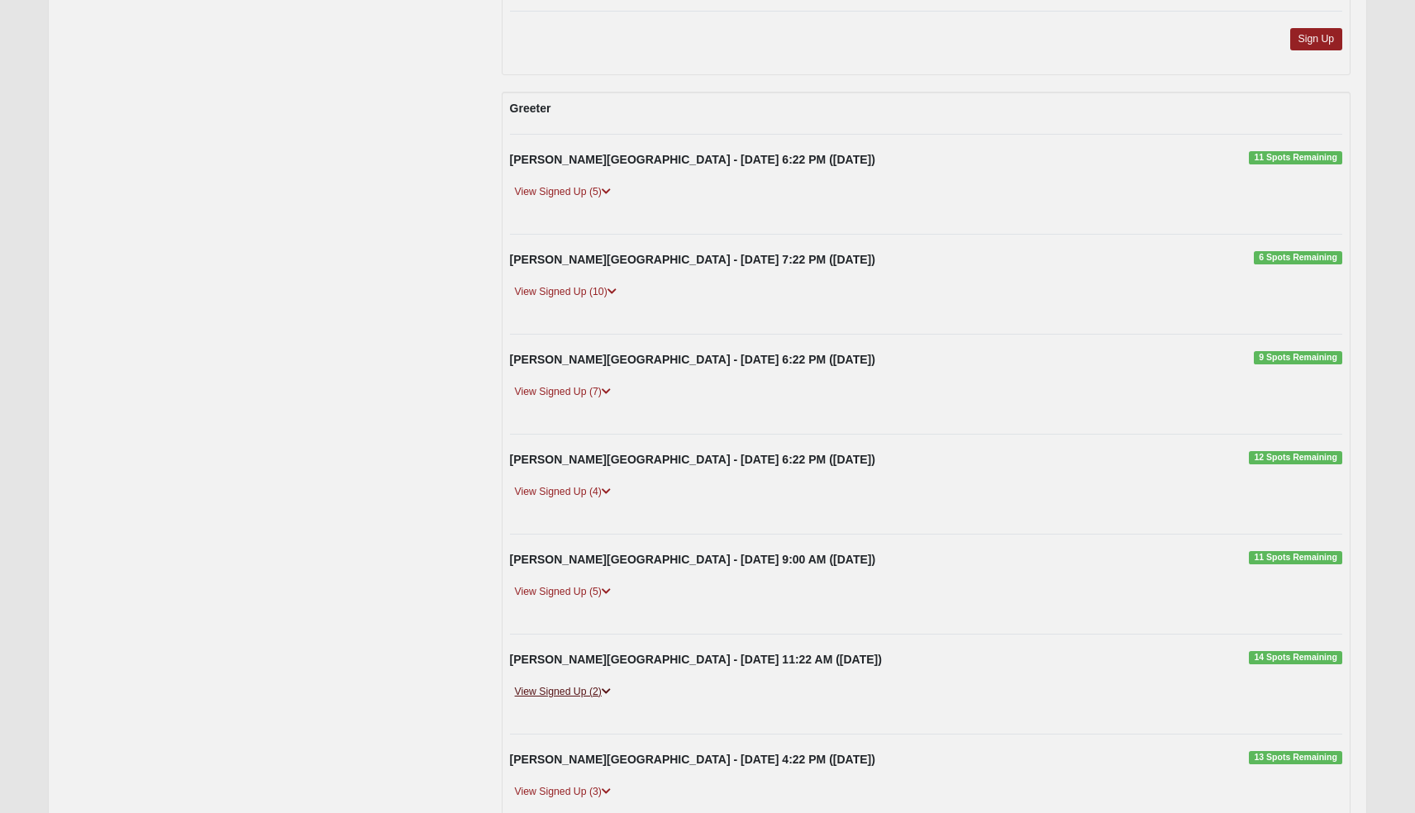
click at [607, 687] on icon at bounding box center [606, 692] width 9 height 10
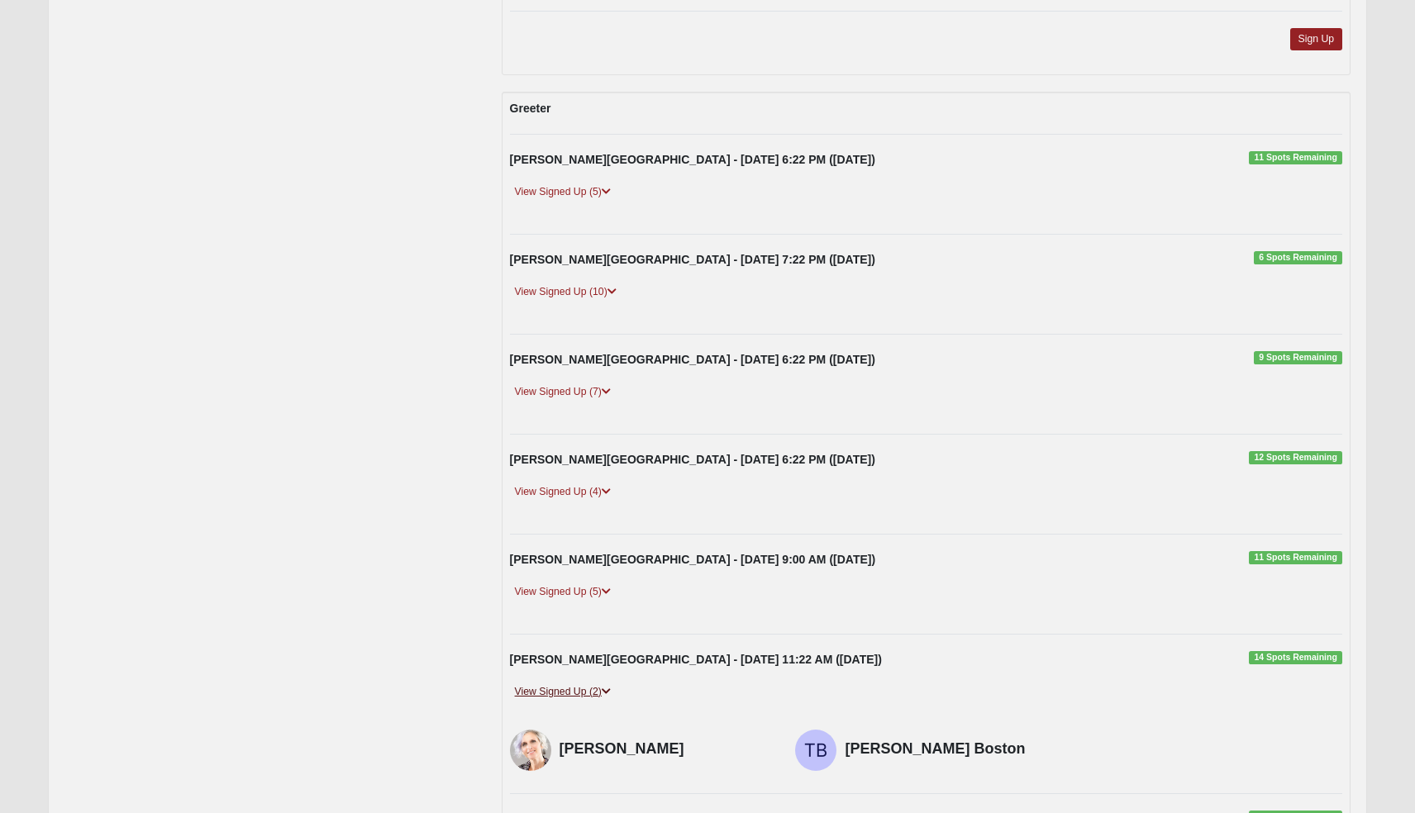
click at [607, 687] on icon at bounding box center [606, 692] width 9 height 10
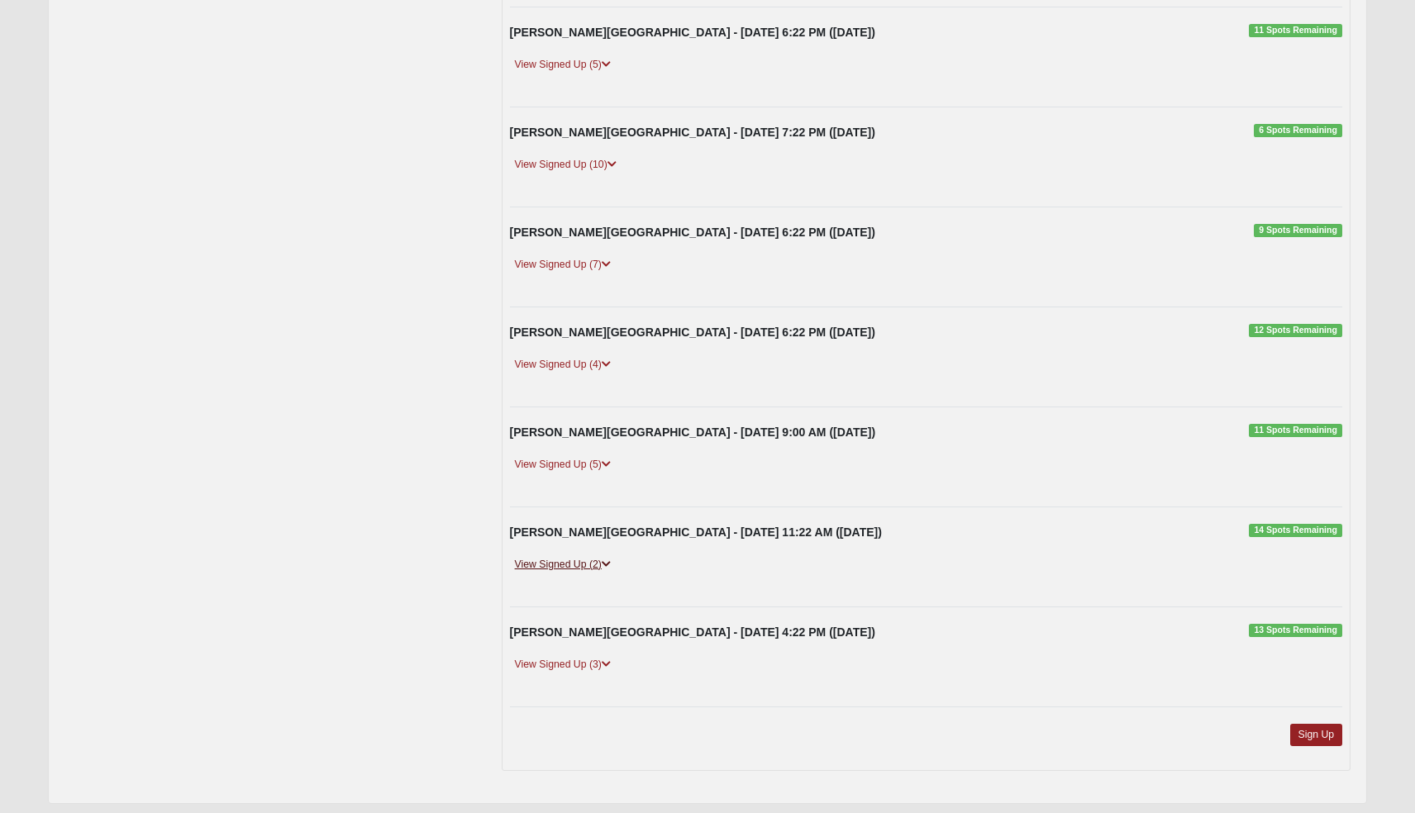
scroll to position [2716, 0]
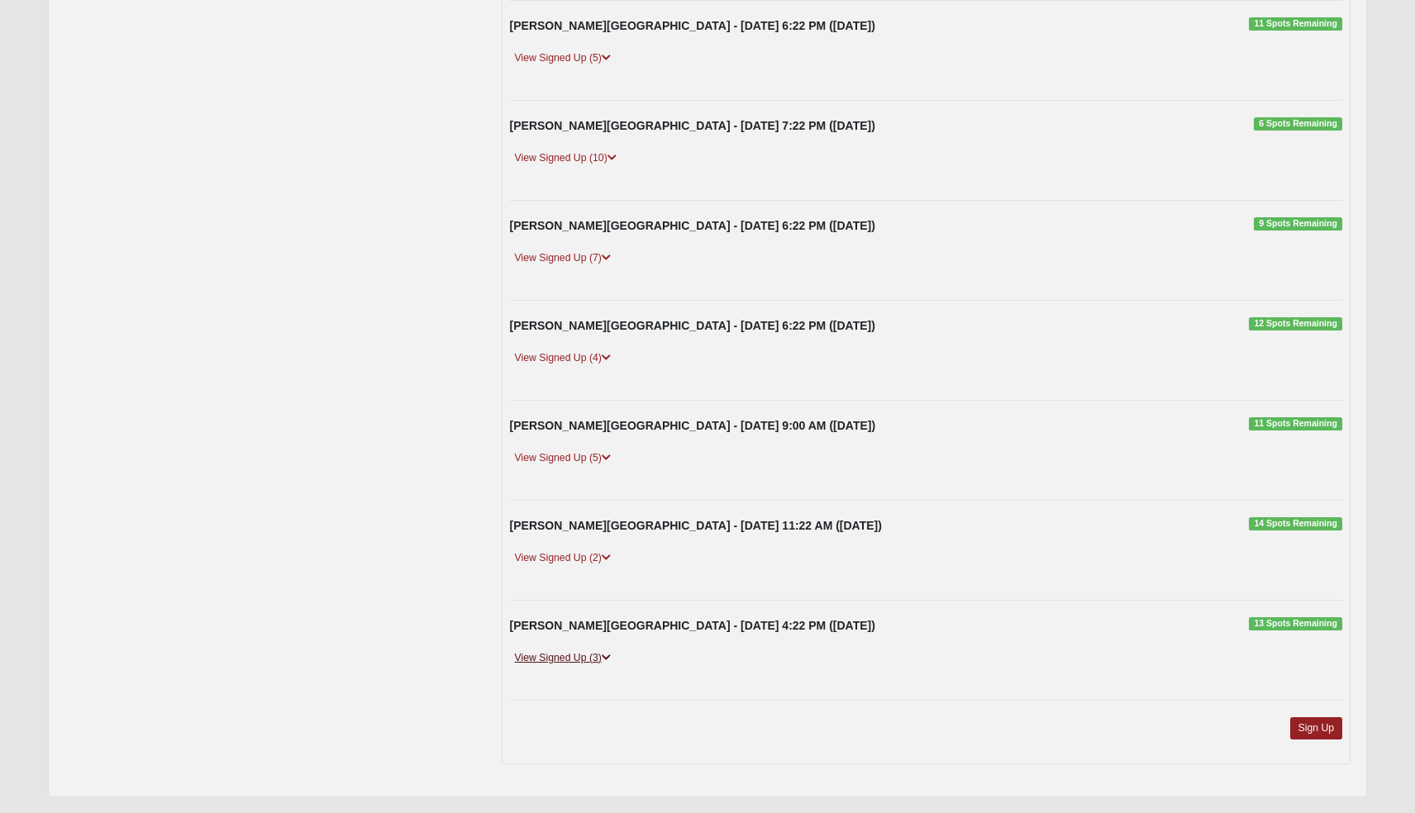
click at [605, 653] on icon at bounding box center [606, 658] width 9 height 10
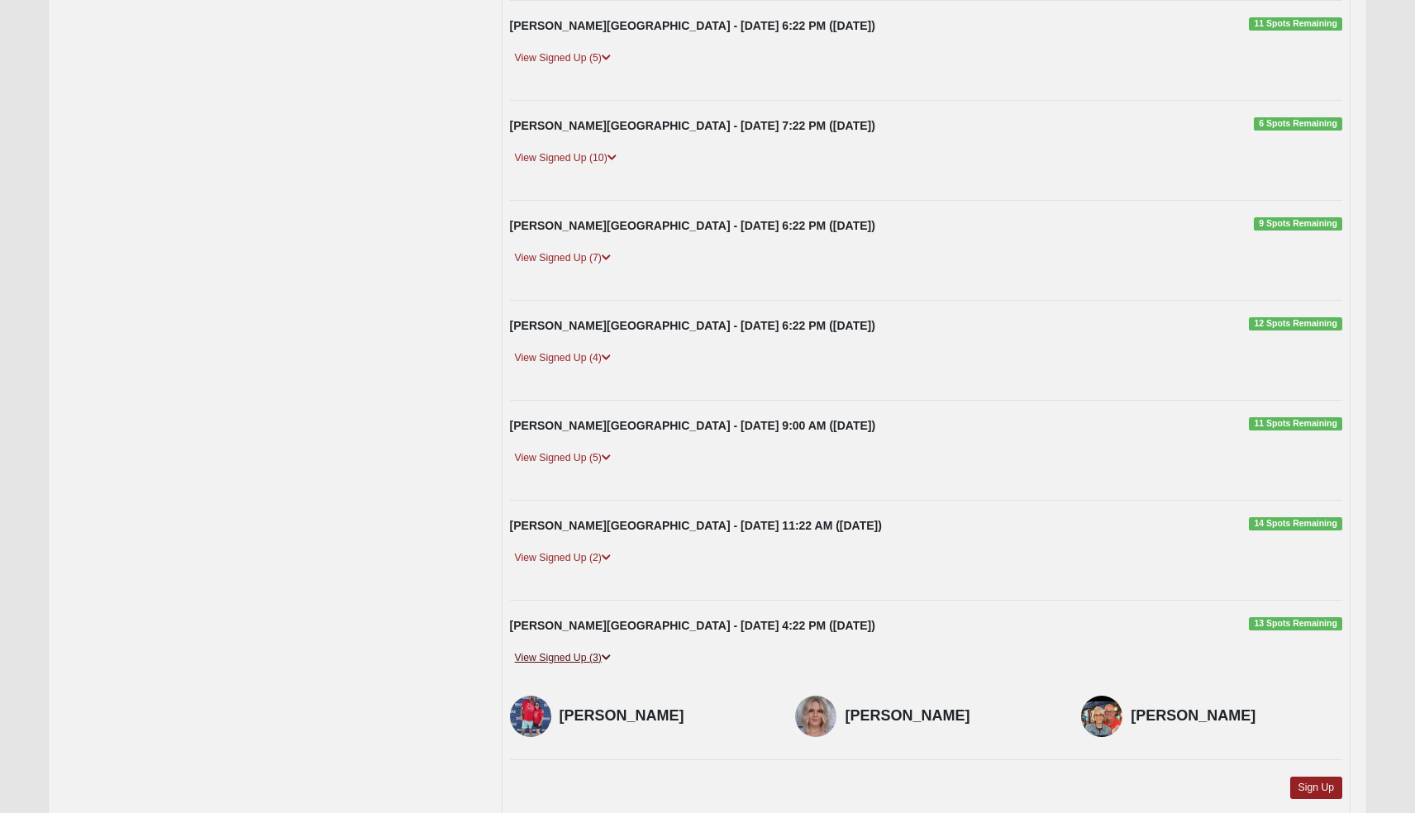
click at [605, 653] on icon at bounding box center [606, 658] width 9 height 10
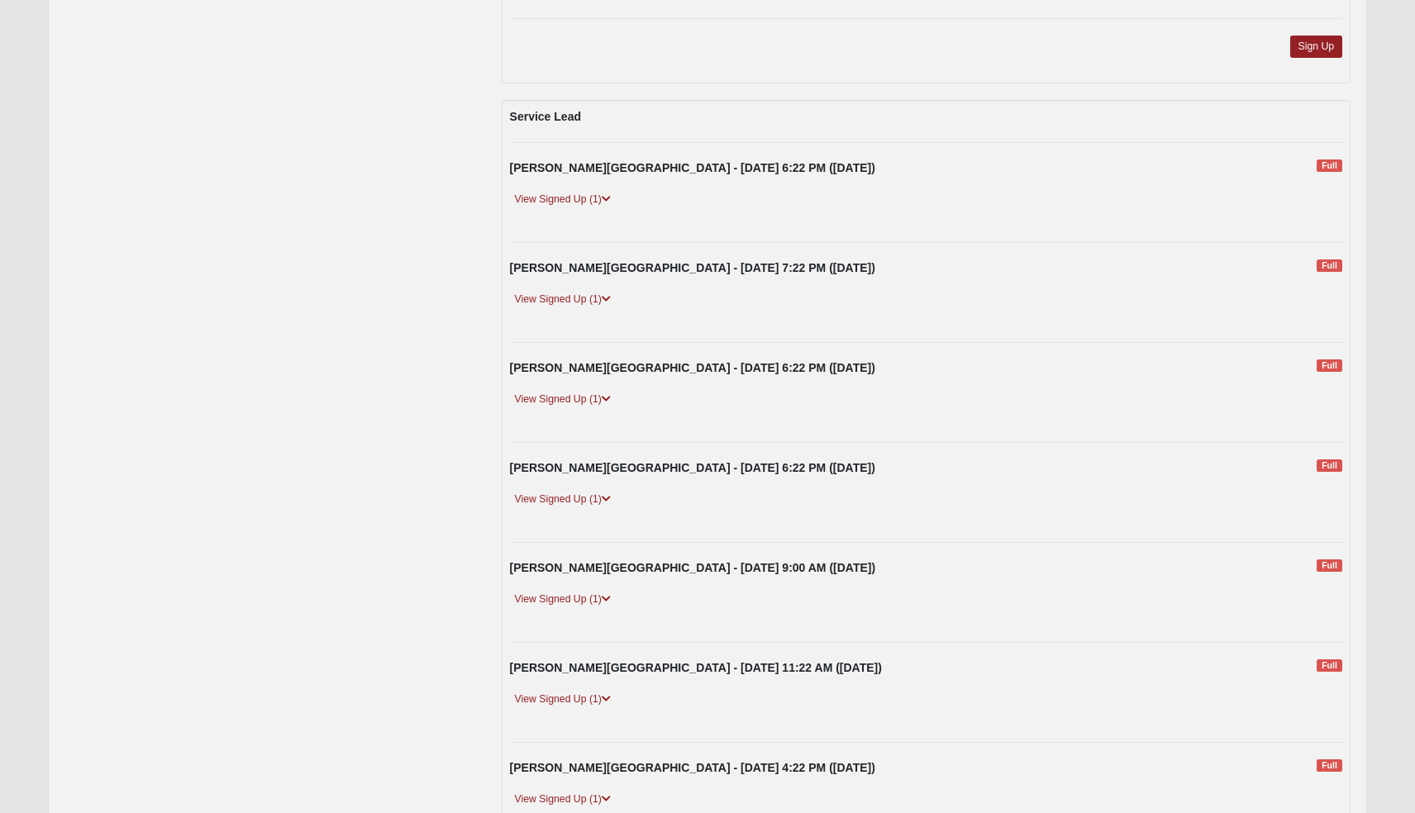
scroll to position [1723, 0]
